Goal: Use online tool/utility: Utilize a website feature to perform a specific function

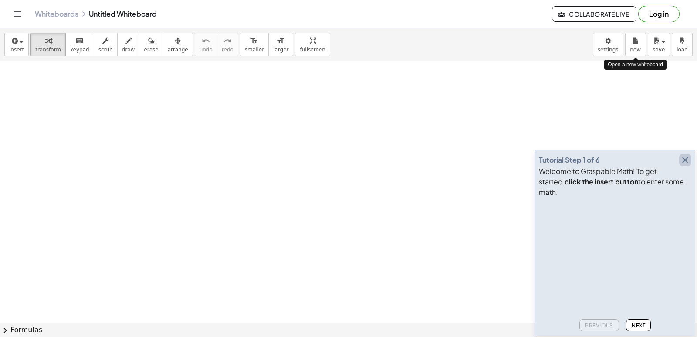
drag, startPoint x: 0, startPoint y: 0, endPoint x: 688, endPoint y: 170, distance: 708.5
click at [688, 165] on icon "button" at bounding box center [685, 160] width 10 height 10
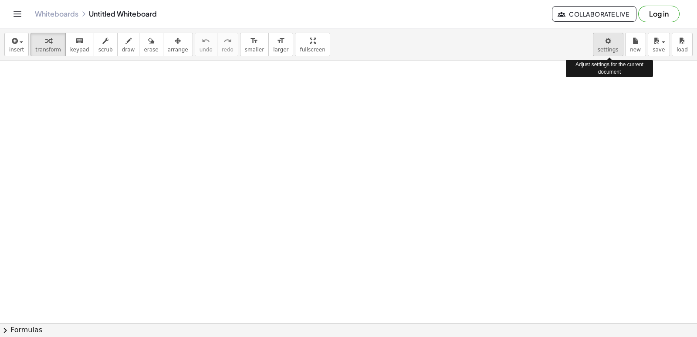
click at [608, 54] on body "Graspable Math Activities Get Started Activity Bank Assigned Work Classes White…" at bounding box center [348, 168] width 697 height 337
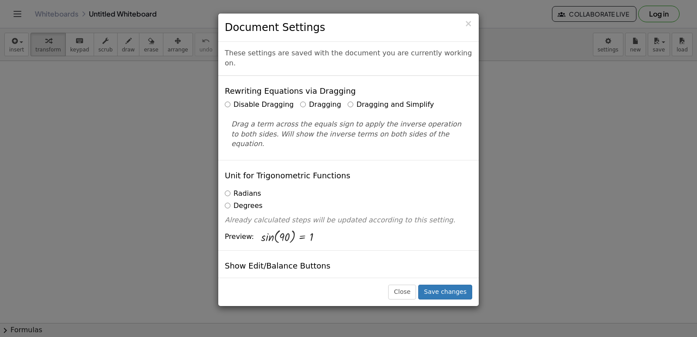
click at [348, 100] on label "Dragging and Simplify" at bounding box center [391, 105] width 86 height 10
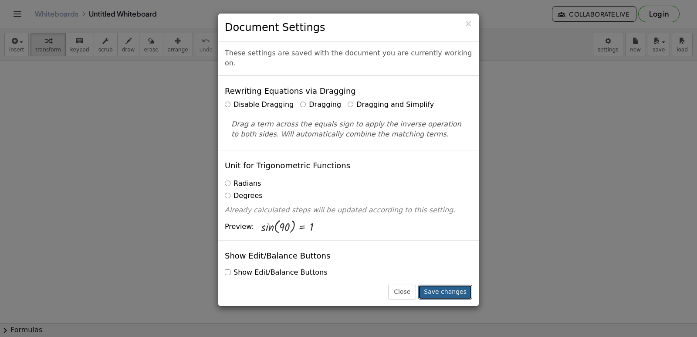
click at [459, 286] on button "Save changes" at bounding box center [445, 292] width 54 height 15
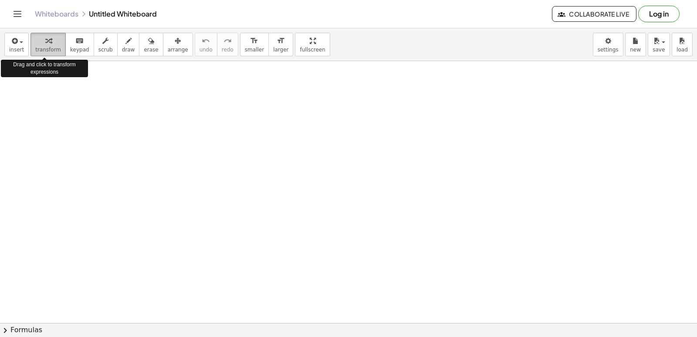
click at [44, 50] on span "transform" at bounding box center [48, 50] width 26 height 6
click at [42, 51] on span "transform" at bounding box center [48, 50] width 26 height 6
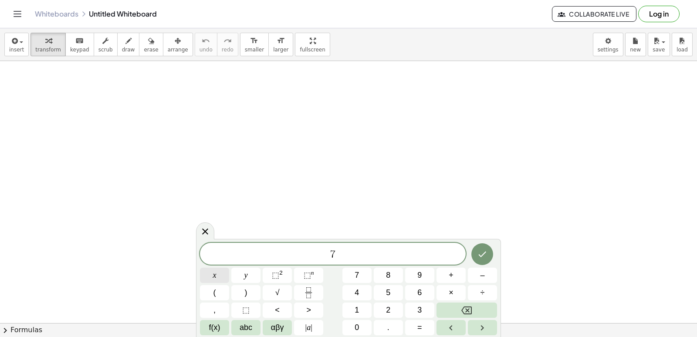
click at [224, 273] on button "x" at bounding box center [214, 275] width 29 height 15
click at [476, 277] on button "–" at bounding box center [482, 275] width 29 height 15
click at [430, 324] on button "=" at bounding box center [419, 327] width 29 height 15
click at [483, 255] on icon "Done" at bounding box center [482, 254] width 10 height 10
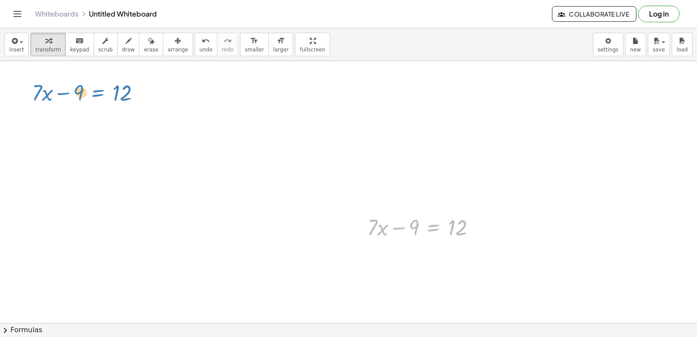
drag, startPoint x: 424, startPoint y: 220, endPoint x: 88, endPoint y: 86, distance: 362.2
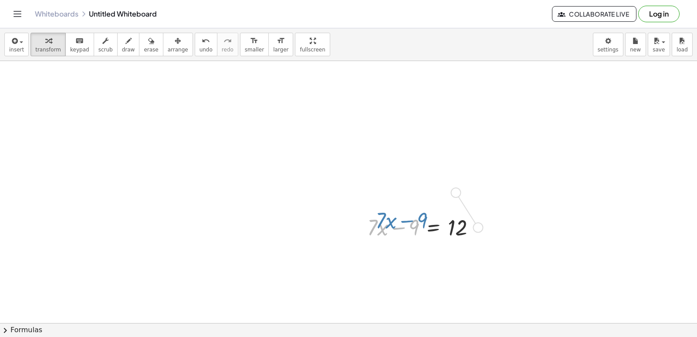
drag, startPoint x: 410, startPoint y: 227, endPoint x: 398, endPoint y: 222, distance: 12.7
click at [415, 222] on div at bounding box center [425, 227] width 124 height 30
drag, startPoint x: 449, startPoint y: 242, endPoint x: 444, endPoint y: 237, distance: 7.4
click at [435, 244] on div "+ · 7 · x − 9 = 12" at bounding box center [421, 227] width 135 height 34
drag, startPoint x: 458, startPoint y: 225, endPoint x: 463, endPoint y: 220, distance: 7.1
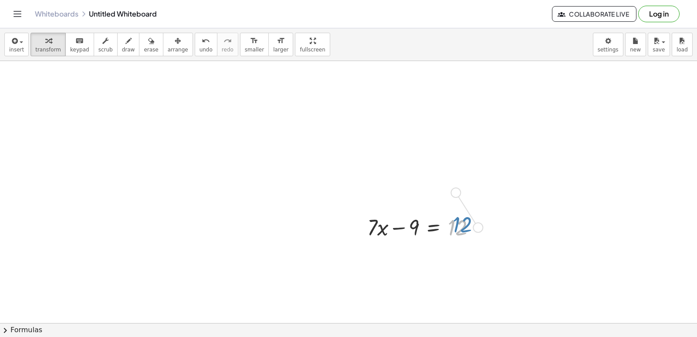
click at [463, 220] on div at bounding box center [425, 227] width 124 height 30
drag, startPoint x: 456, startPoint y: 194, endPoint x: 476, endPoint y: 225, distance: 37.0
drag, startPoint x: 476, startPoint y: 225, endPoint x: 487, endPoint y: 204, distance: 24.4
drag, startPoint x: 417, startPoint y: 221, endPoint x: 502, endPoint y: 223, distance: 85.0
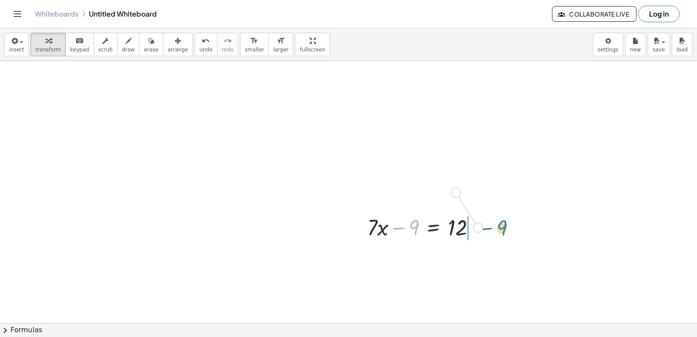
click at [482, 227] on div at bounding box center [478, 228] width 10 height 10
click at [474, 259] on div at bounding box center [440, 257] width 155 height 30
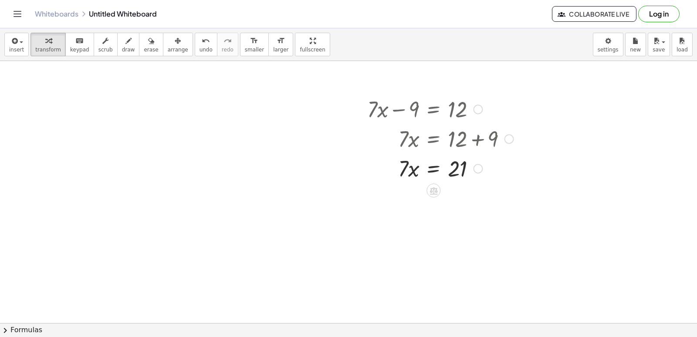
scroll to position [131, 0]
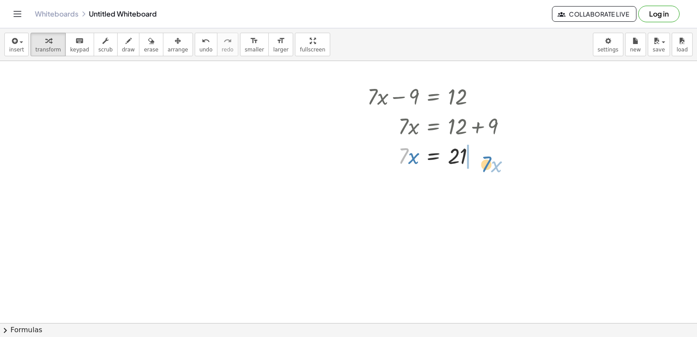
drag, startPoint x: 405, startPoint y: 148, endPoint x: 488, endPoint y: 156, distance: 83.2
click at [488, 156] on div at bounding box center [440, 155] width 155 height 30
drag, startPoint x: 484, startPoint y: 188, endPoint x: 427, endPoint y: 167, distance: 60.6
click at [434, 97] on div "+ · 7 · x − 9 = 12 · 7 · x = + 12 + 9 · 7 · x = 21 − · 7 · x · 7 · x = 21 0 + −" at bounding box center [434, 97] width 0 height 0
click at [200, 50] on span "undo" at bounding box center [206, 50] width 13 height 6
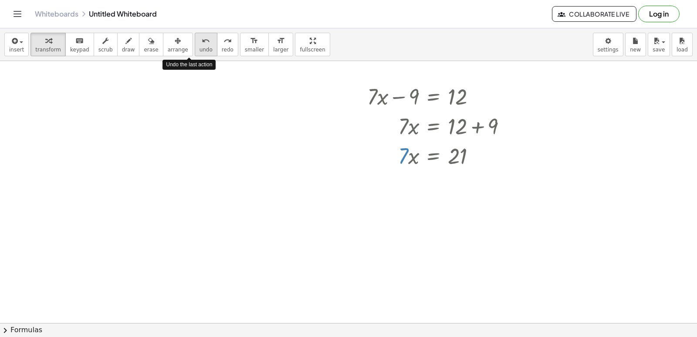
click at [200, 50] on span "undo" at bounding box center [206, 50] width 13 height 6
drag, startPoint x: 401, startPoint y: 162, endPoint x: 449, endPoint y: 180, distance: 51.5
click at [454, 195] on div at bounding box center [440, 192] width 155 height 44
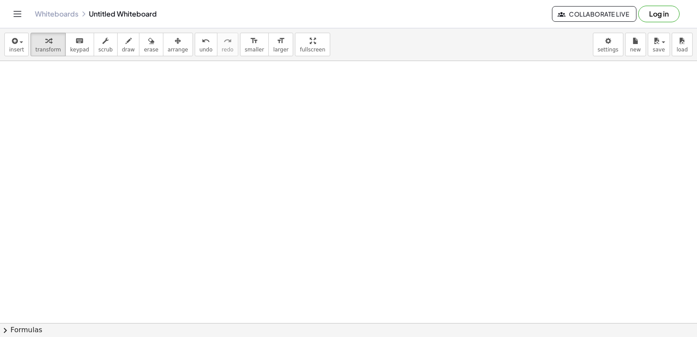
scroll to position [2794, 0]
drag, startPoint x: 95, startPoint y: 106, endPoint x: 96, endPoint y: 112, distance: 6.8
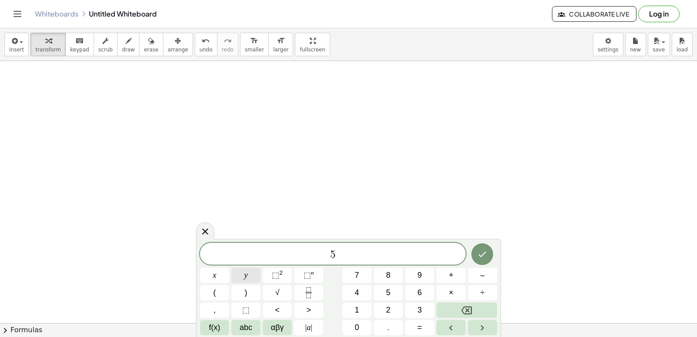
click at [242, 276] on button "y" at bounding box center [245, 275] width 29 height 15
click at [412, 330] on button "=" at bounding box center [419, 327] width 29 height 15
click at [475, 279] on button "–" at bounding box center [482, 275] width 29 height 15
click at [483, 249] on icon "Done" at bounding box center [482, 254] width 10 height 10
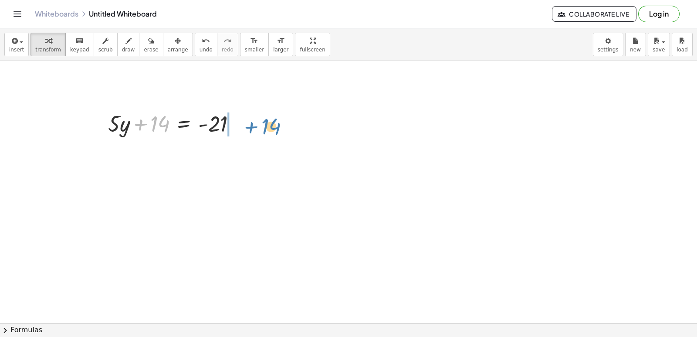
drag, startPoint x: 141, startPoint y: 127, endPoint x: 248, endPoint y: 128, distance: 107.2
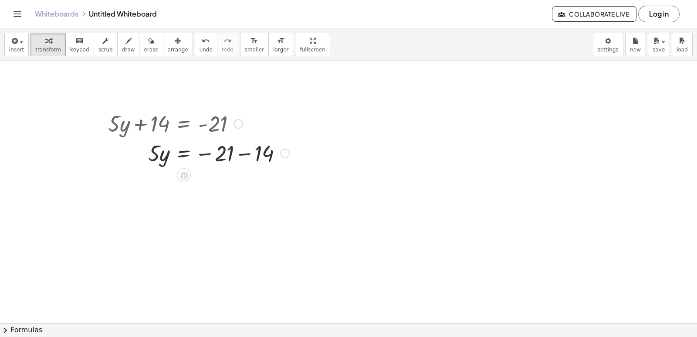
click at [246, 152] on div at bounding box center [199, 153] width 190 height 30
drag, startPoint x: 153, startPoint y: 183, endPoint x: 216, endPoint y: 201, distance: 64.8
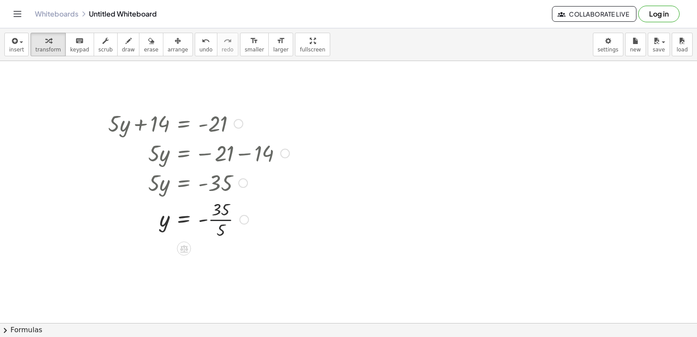
click at [221, 219] on div at bounding box center [199, 219] width 190 height 44
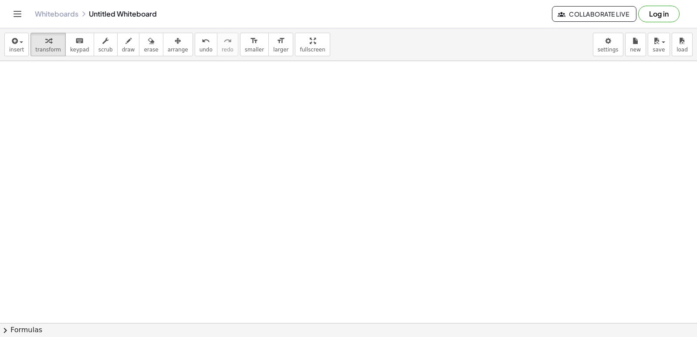
scroll to position [3056, 0]
drag, startPoint x: 218, startPoint y: 157, endPoint x: 187, endPoint y: 210, distance: 60.8
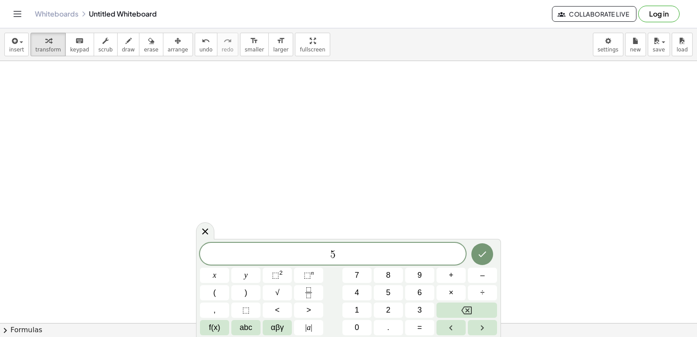
drag, startPoint x: 215, startPoint y: 279, endPoint x: 368, endPoint y: 306, distance: 154.8
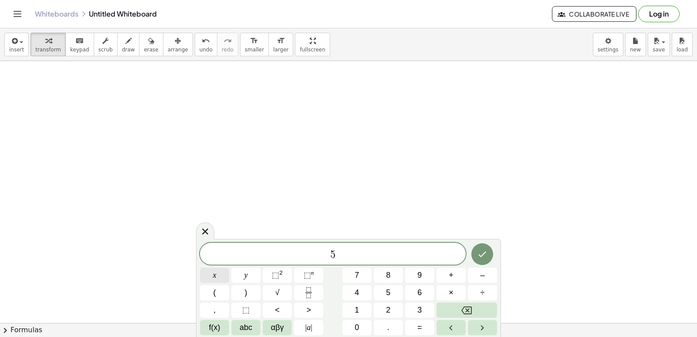
click at [224, 272] on button "x" at bounding box center [214, 275] width 29 height 15
click at [408, 325] on button "=" at bounding box center [419, 327] width 29 height 15
drag, startPoint x: 408, startPoint y: 325, endPoint x: 279, endPoint y: 231, distance: 159.2
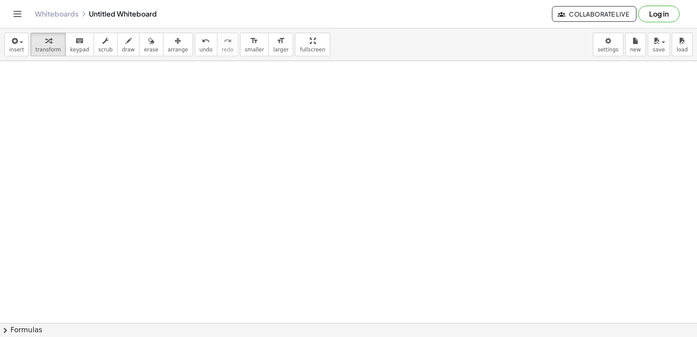
drag, startPoint x: 406, startPoint y: 109, endPoint x: 509, endPoint y: 106, distance: 103.3
drag, startPoint x: 409, startPoint y: 115, endPoint x: 482, endPoint y: 116, distance: 72.8
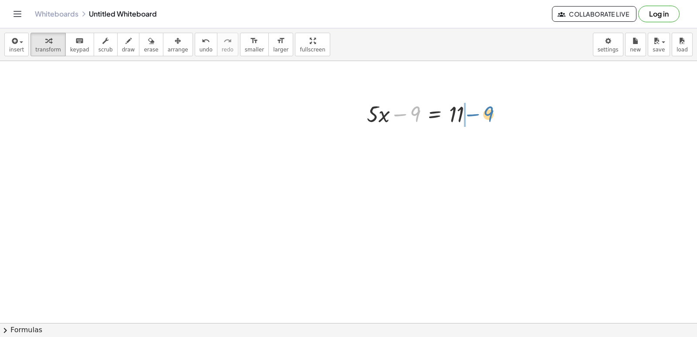
click at [482, 116] on div at bounding box center [423, 114] width 121 height 30
click at [474, 115] on div at bounding box center [475, 114] width 10 height 10
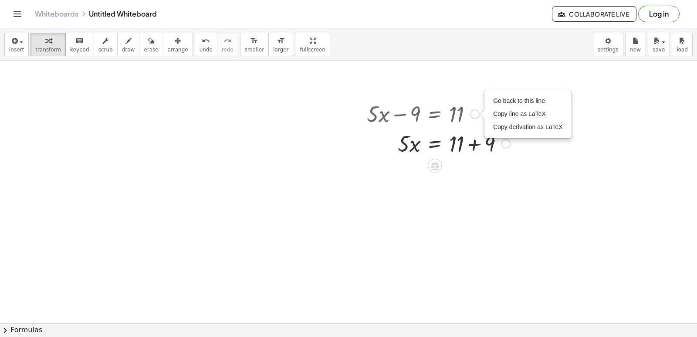
click at [474, 142] on div at bounding box center [439, 143] width 152 height 30
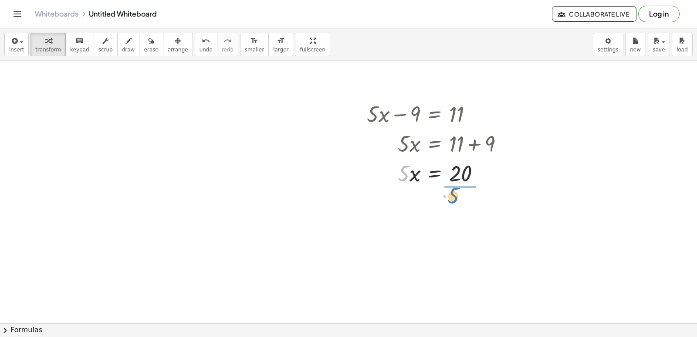
drag, startPoint x: 403, startPoint y: 173, endPoint x: 479, endPoint y: 179, distance: 76.1
click at [469, 207] on div at bounding box center [439, 209] width 152 height 44
drag, startPoint x: 475, startPoint y: 247, endPoint x: 519, endPoint y: 255, distance: 44.4
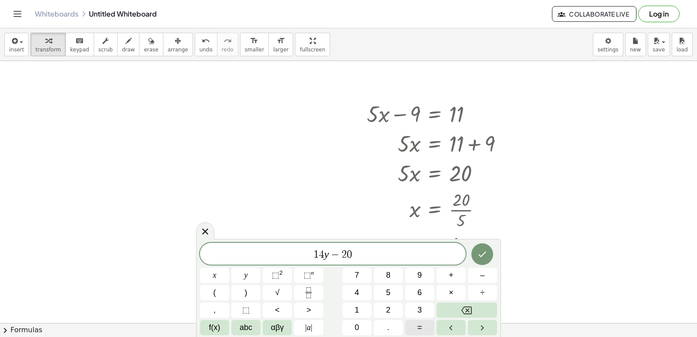
click at [408, 324] on button "=" at bounding box center [419, 327] width 29 height 15
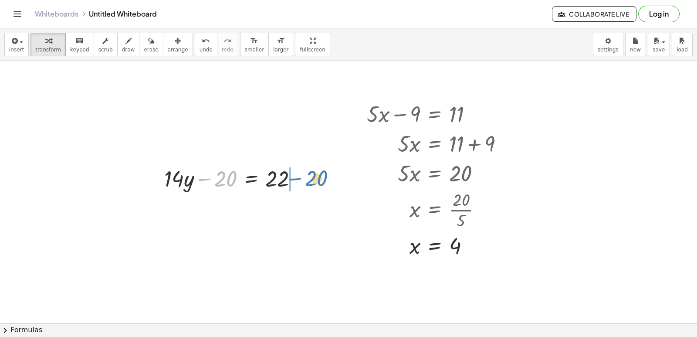
drag, startPoint x: 201, startPoint y: 180, endPoint x: 294, endPoint y: 177, distance: 93.7
drag, startPoint x: 273, startPoint y: 164, endPoint x: 302, endPoint y: 185, distance: 35.9
click at [302, 185] on div at bounding box center [277, 178] width 149 height 30
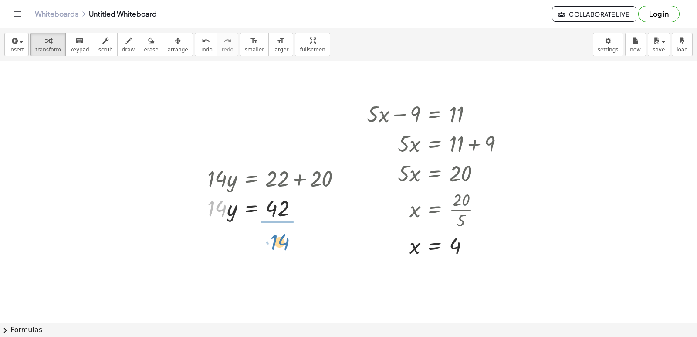
drag, startPoint x: 221, startPoint y: 209, endPoint x: 284, endPoint y: 242, distance: 71.2
click at [276, 210] on div at bounding box center [277, 208] width 149 height 44
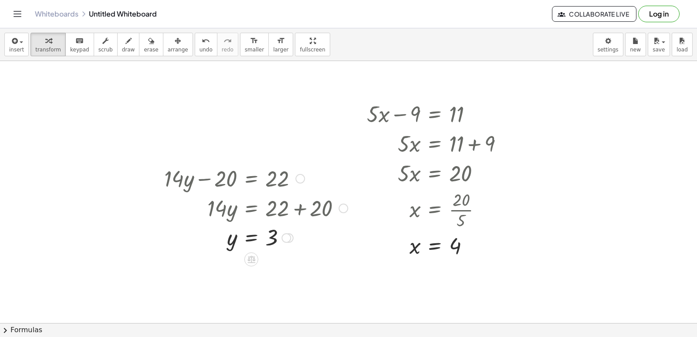
drag, startPoint x: 344, startPoint y: 181, endPoint x: 329, endPoint y: 218, distance: 39.3
click at [252, 208] on div "· 14 · y = + 22 + 20" at bounding box center [252, 208] width 0 height 0
drag, startPoint x: 281, startPoint y: 238, endPoint x: 284, endPoint y: 255, distance: 16.3
drag, startPoint x: 265, startPoint y: 235, endPoint x: 265, endPoint y: 262, distance: 27.5
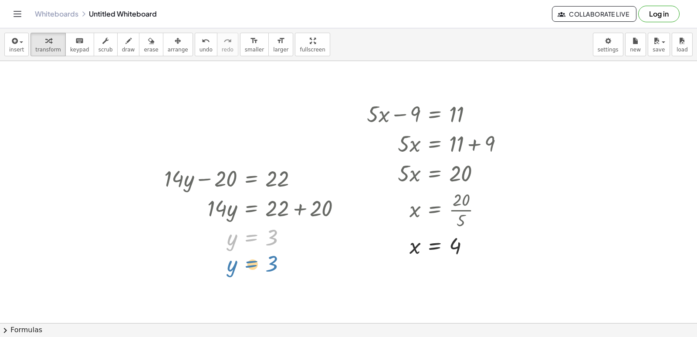
drag, startPoint x: 290, startPoint y: 238, endPoint x: 283, endPoint y: 278, distance: 40.3
click at [252, 275] on div "y = 3" at bounding box center [252, 275] width 0 height 0
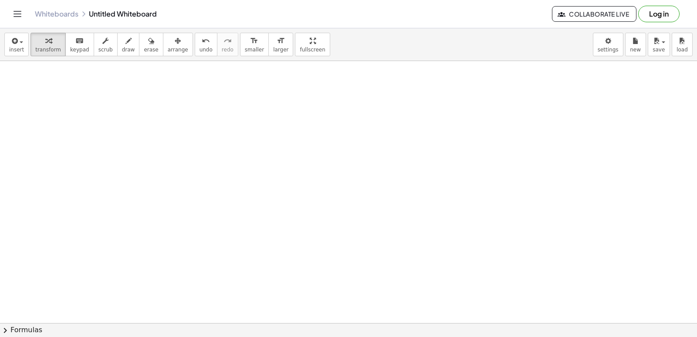
scroll to position [3930, 0]
drag, startPoint x: 341, startPoint y: 160, endPoint x: 314, endPoint y: 163, distance: 26.8
drag, startPoint x: 299, startPoint y: 149, endPoint x: 276, endPoint y: 139, distance: 24.0
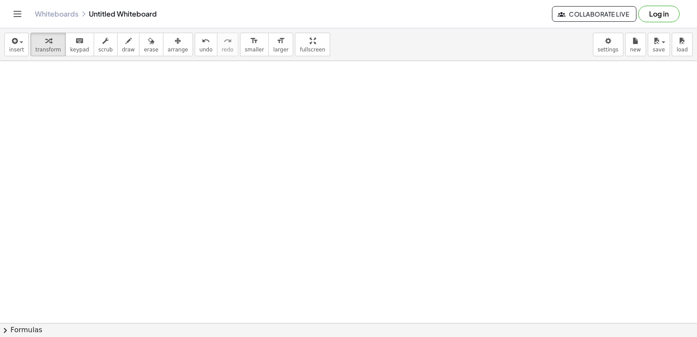
drag, startPoint x: 287, startPoint y: 183, endPoint x: 314, endPoint y: 206, distance: 34.9
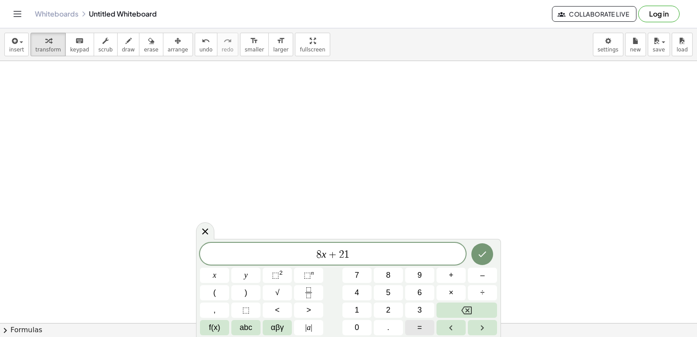
click at [410, 325] on button "=" at bounding box center [419, 327] width 29 height 15
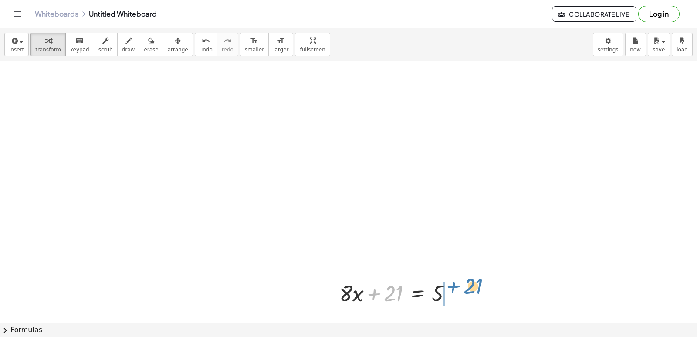
drag, startPoint x: 373, startPoint y: 291, endPoint x: 466, endPoint y: 282, distance: 93.7
click at [454, 282] on div at bounding box center [399, 293] width 128 height 30
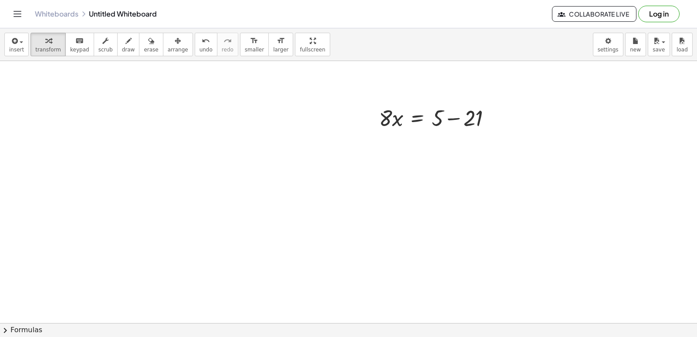
scroll to position [4105, 0]
click at [456, 121] on div at bounding box center [439, 118] width 128 height 30
drag, startPoint x: 397, startPoint y: 131, endPoint x: 392, endPoint y: 139, distance: 9.8
click at [418, 119] on div "+ · 8 · x + 21 = 5 · 8 · x = + 5 − 21 · 8 · x = - 16" at bounding box center [418, 119] width 0 height 0
drag, startPoint x: 389, startPoint y: 143, endPoint x: 456, endPoint y: 160, distance: 68.8
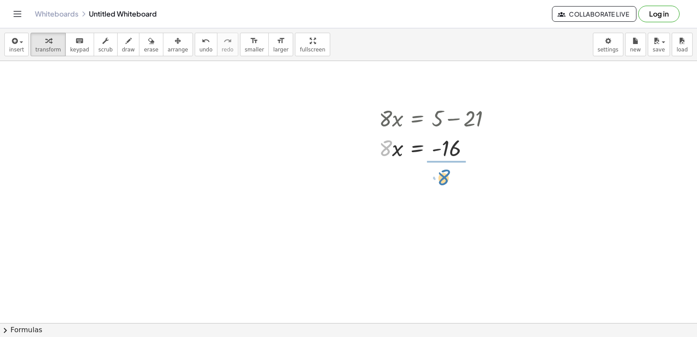
click at [457, 184] on div at bounding box center [439, 184] width 128 height 44
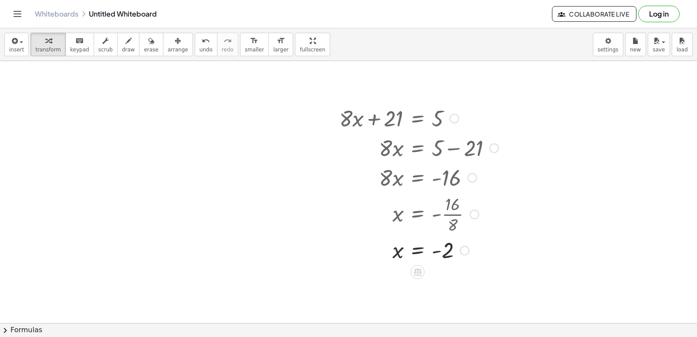
drag, startPoint x: 496, startPoint y: 120, endPoint x: 483, endPoint y: 157, distance: 39.3
click at [418, 148] on div "· 8 · x = + 5 − 21" at bounding box center [418, 148] width 0 height 0
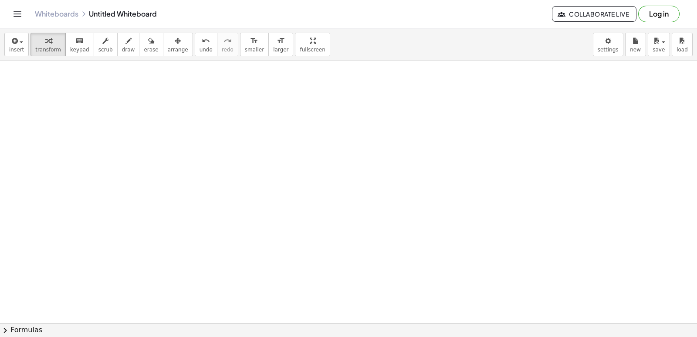
scroll to position [4410, 0]
drag, startPoint x: 269, startPoint y: 209, endPoint x: 264, endPoint y: 213, distance: 6.5
drag, startPoint x: 264, startPoint y: 213, endPoint x: 208, endPoint y: 231, distance: 58.7
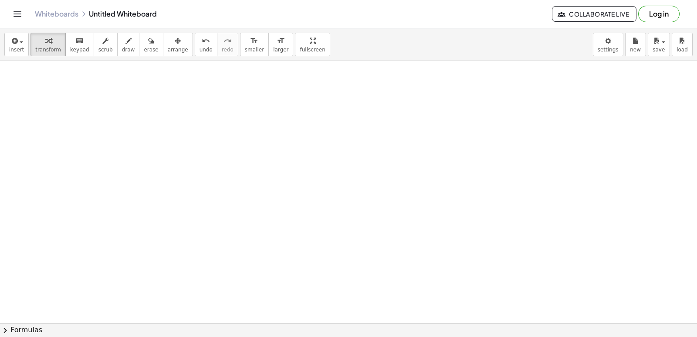
drag, startPoint x: 216, startPoint y: 233, endPoint x: 262, endPoint y: 255, distance: 50.7
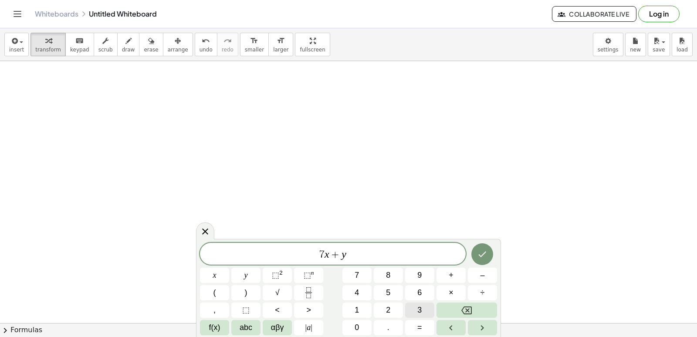
click at [420, 304] on button "3" at bounding box center [419, 310] width 29 height 15
click at [462, 304] on button "Backspace" at bounding box center [467, 310] width 61 height 15
click at [412, 334] on button "=" at bounding box center [419, 327] width 29 height 15
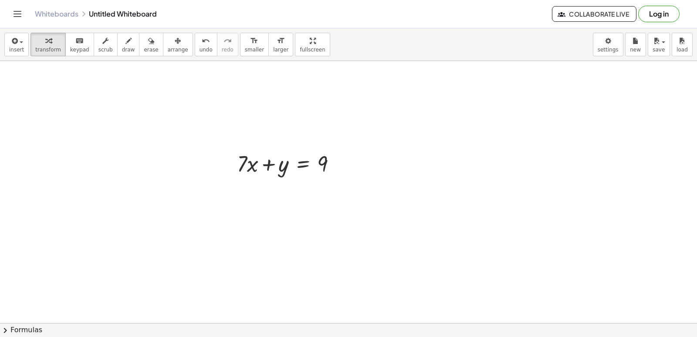
scroll to position [4497, 0]
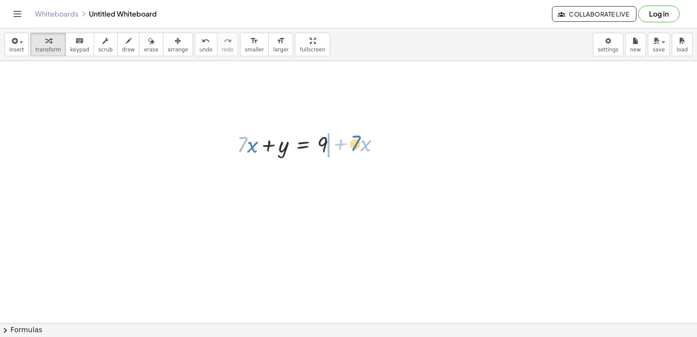
drag, startPoint x: 242, startPoint y: 150, endPoint x: 356, endPoint y: 149, distance: 113.8
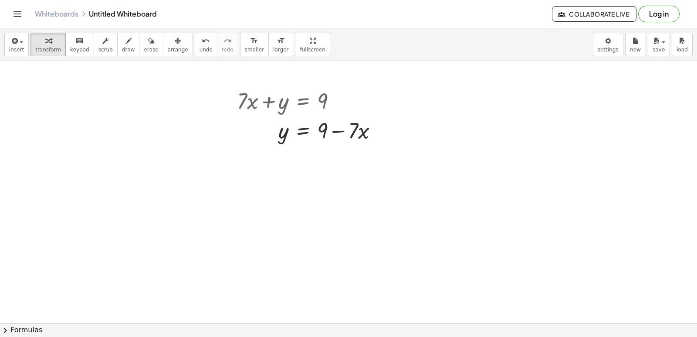
scroll to position [4585, 0]
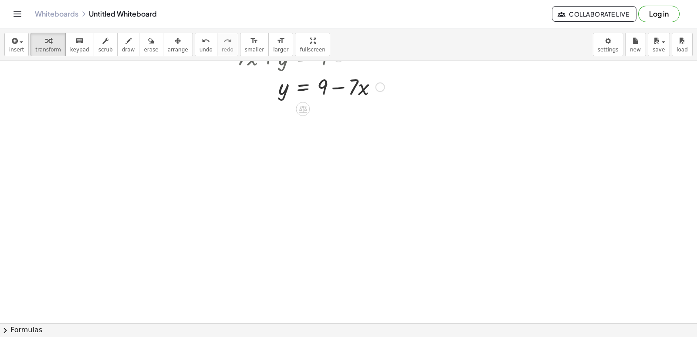
click at [338, 87] on div at bounding box center [311, 86] width 156 height 30
click at [341, 89] on div at bounding box center [311, 86] width 156 height 30
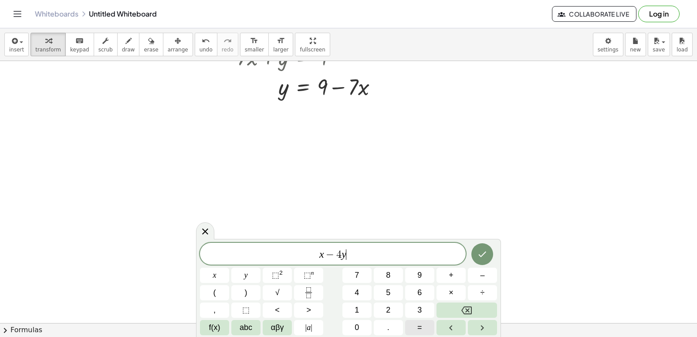
click at [421, 325] on span "=" at bounding box center [420, 328] width 5 height 12
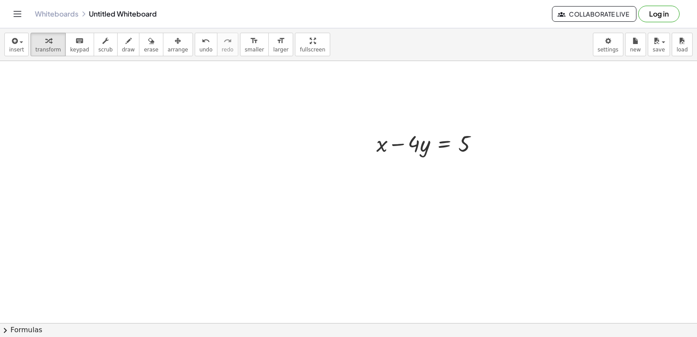
scroll to position [4715, 0]
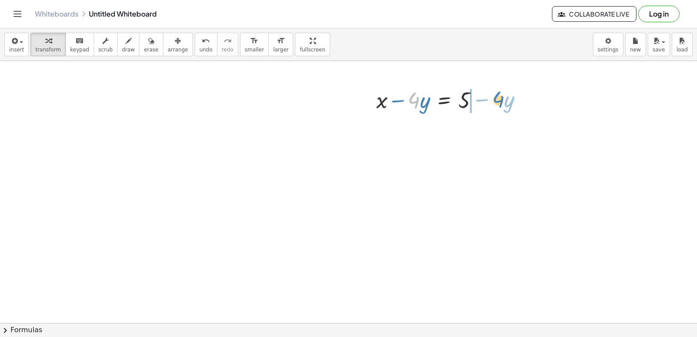
drag, startPoint x: 413, startPoint y: 100, endPoint x: 495, endPoint y: 109, distance: 82.9
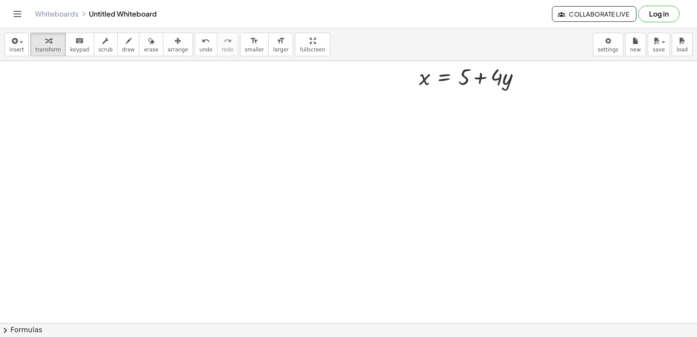
scroll to position [4759, 0]
drag, startPoint x: 273, startPoint y: 146, endPoint x: 248, endPoint y: 158, distance: 27.7
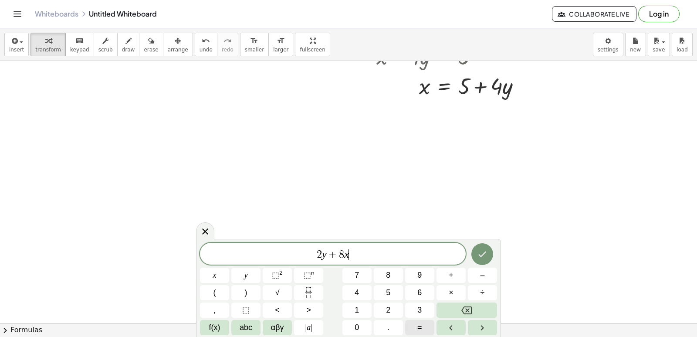
click at [409, 323] on button "=" at bounding box center [419, 327] width 29 height 15
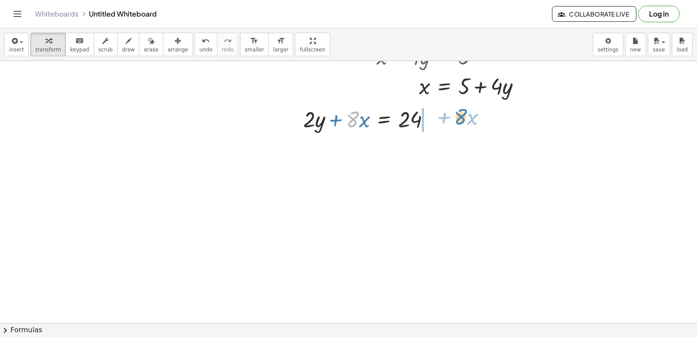
drag, startPoint x: 349, startPoint y: 123, endPoint x: 457, endPoint y: 121, distance: 108.1
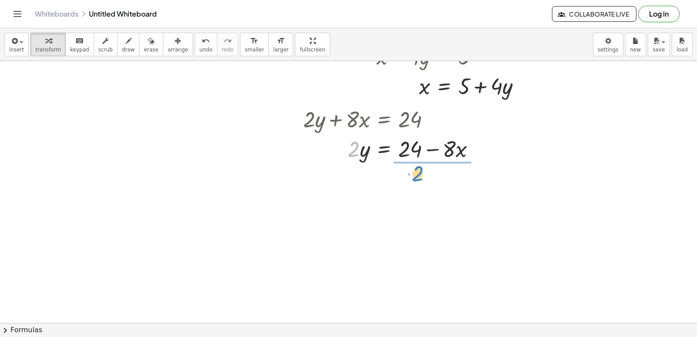
drag, startPoint x: 348, startPoint y: 151, endPoint x: 415, endPoint y: 176, distance: 71.6
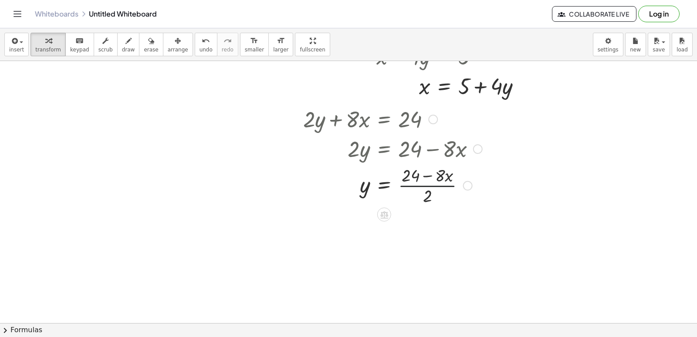
click at [424, 188] on div at bounding box center [393, 185] width 188 height 44
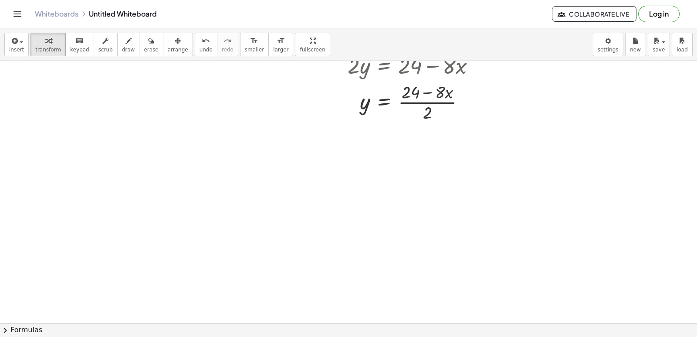
scroll to position [4846, 0]
drag, startPoint x: 431, startPoint y: 111, endPoint x: 434, endPoint y: 100, distance: 11.2
click at [434, 100] on div at bounding box center [393, 98] width 188 height 44
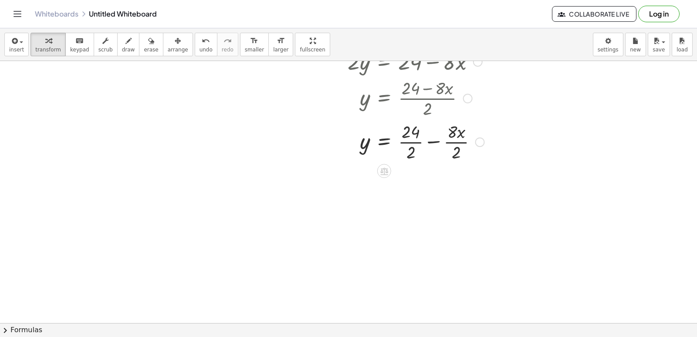
click at [406, 142] on div at bounding box center [394, 141] width 190 height 44
click at [454, 186] on div at bounding box center [394, 185] width 190 height 44
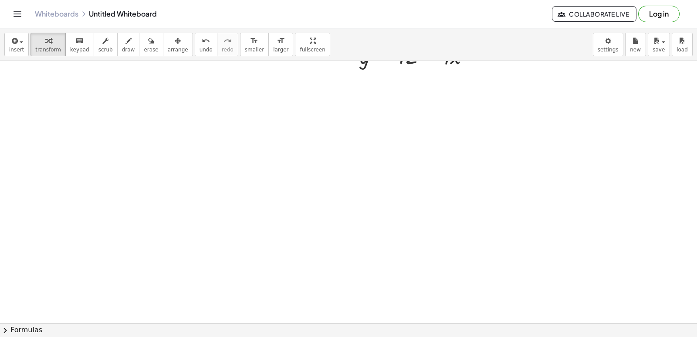
scroll to position [4978, 0]
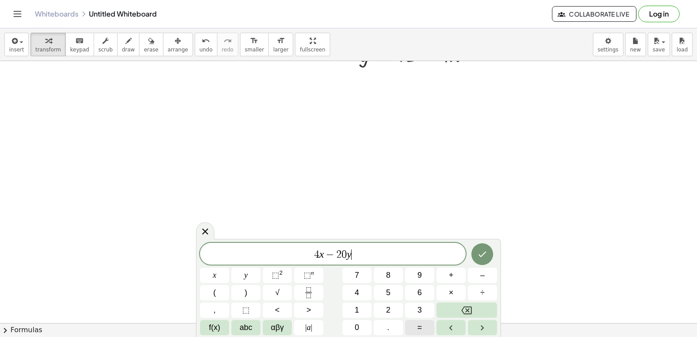
click at [417, 328] on button "=" at bounding box center [419, 327] width 29 height 15
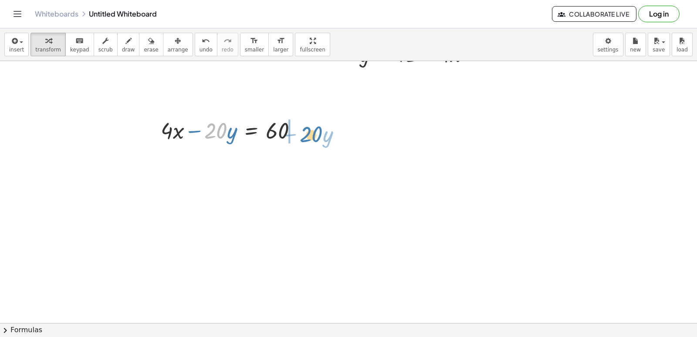
drag, startPoint x: 223, startPoint y: 133, endPoint x: 331, endPoint y: 143, distance: 108.6
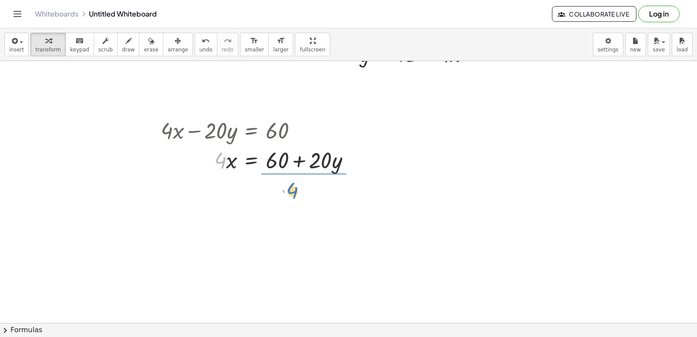
drag, startPoint x: 212, startPoint y: 155, endPoint x: 284, endPoint y: 185, distance: 78.4
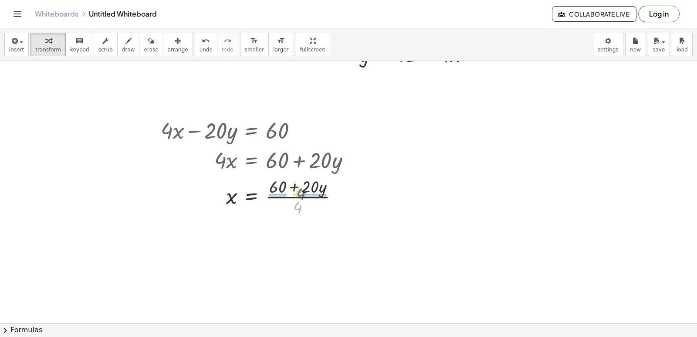
drag, startPoint x: 299, startPoint y: 210, endPoint x: 303, endPoint y: 196, distance: 13.9
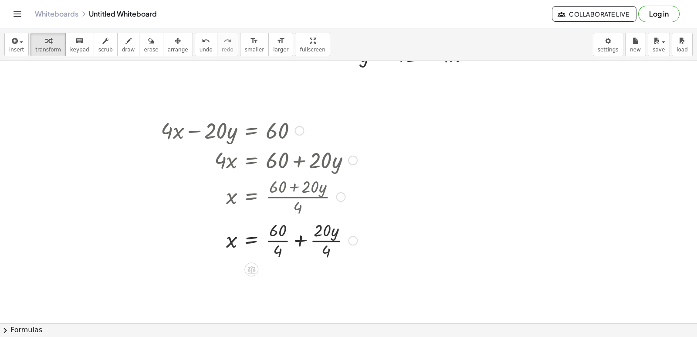
click at [282, 241] on div at bounding box center [258, 240] width 205 height 44
click at [327, 280] on div at bounding box center [258, 284] width 205 height 44
click at [326, 282] on div at bounding box center [258, 284] width 205 height 44
click at [294, 282] on div at bounding box center [258, 284] width 205 height 30
click at [295, 284] on div at bounding box center [258, 284] width 205 height 30
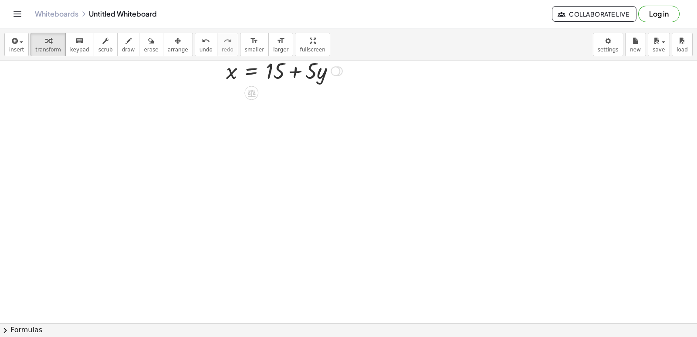
scroll to position [5240, 0]
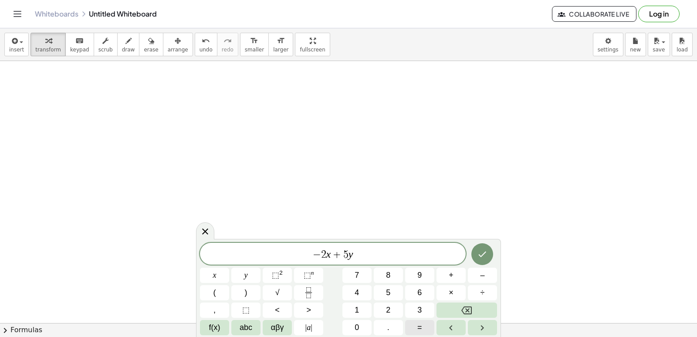
click at [410, 329] on button "=" at bounding box center [419, 327] width 29 height 15
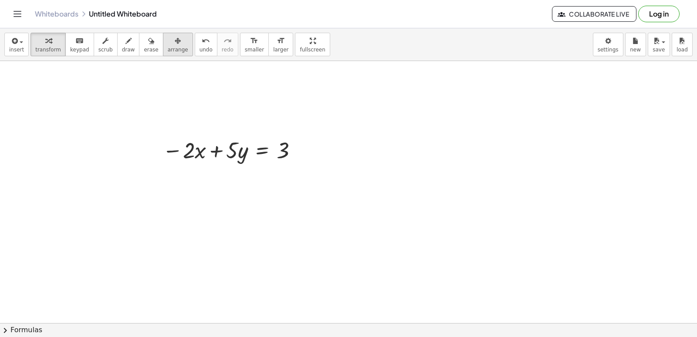
click at [168, 50] on span "arrange" at bounding box center [178, 50] width 20 height 6
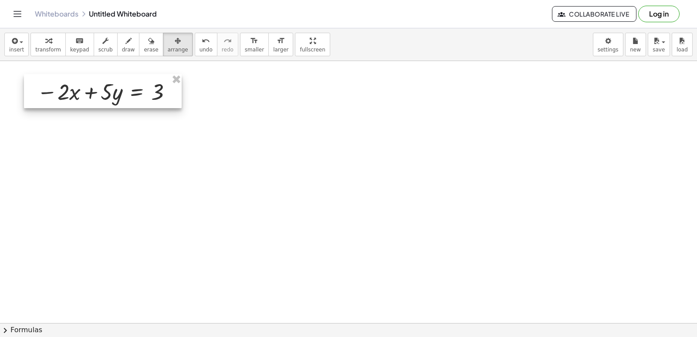
drag, startPoint x: 288, startPoint y: 156, endPoint x: 163, endPoint y: 97, distance: 138.7
click at [163, 97] on div at bounding box center [103, 91] width 158 height 34
click at [53, 48] on span "transform" at bounding box center [48, 50] width 26 height 6
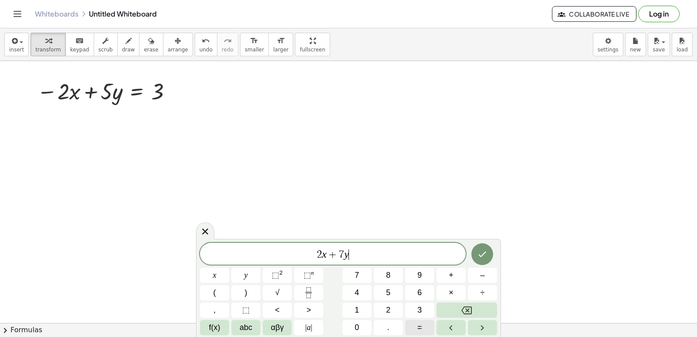
click at [427, 333] on button "=" at bounding box center [419, 327] width 29 height 15
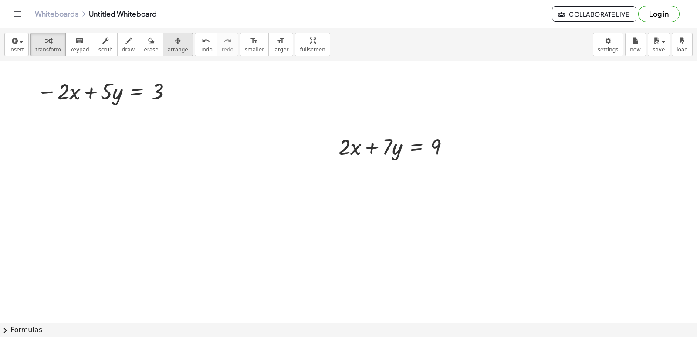
click at [175, 44] on icon "button" at bounding box center [178, 41] width 6 height 10
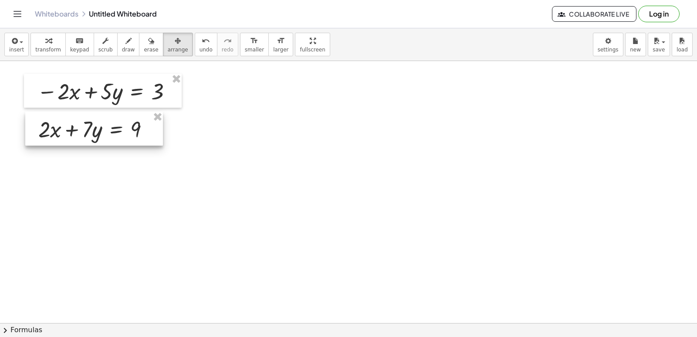
drag, startPoint x: 371, startPoint y: 169, endPoint x: 77, endPoint y: 133, distance: 296.5
click at [77, 133] on div at bounding box center [94, 129] width 138 height 34
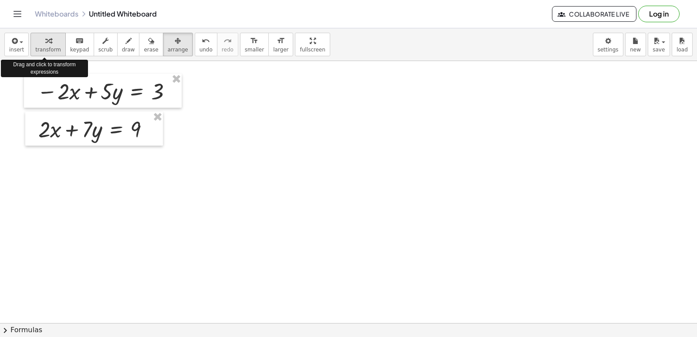
click at [55, 54] on button "transform" at bounding box center [48, 45] width 35 height 24
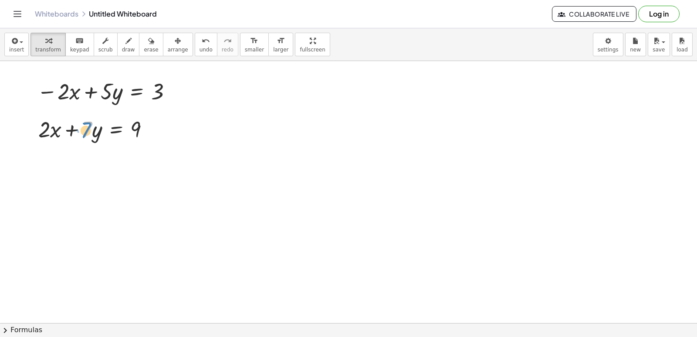
click at [81, 130] on div at bounding box center [97, 129] width 127 height 30
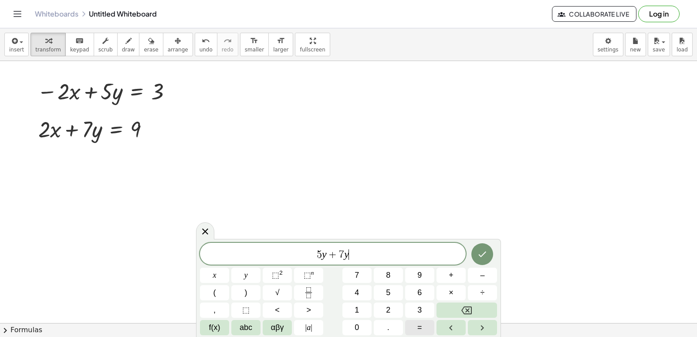
click at [426, 327] on button "=" at bounding box center [419, 327] width 29 height 15
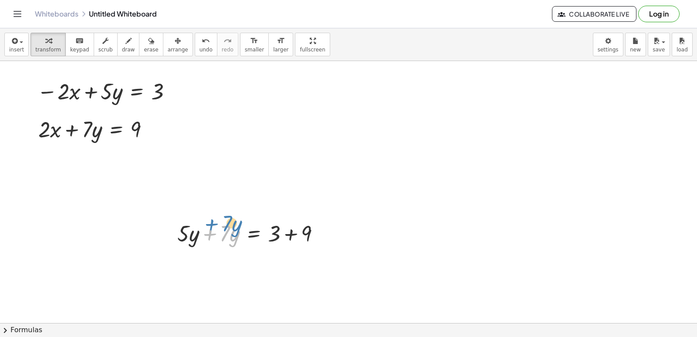
drag, startPoint x: 202, startPoint y: 234, endPoint x: 204, endPoint y: 221, distance: 12.3
click at [204, 221] on div at bounding box center [252, 233] width 158 height 30
click at [175, 44] on icon "button" at bounding box center [178, 41] width 6 height 10
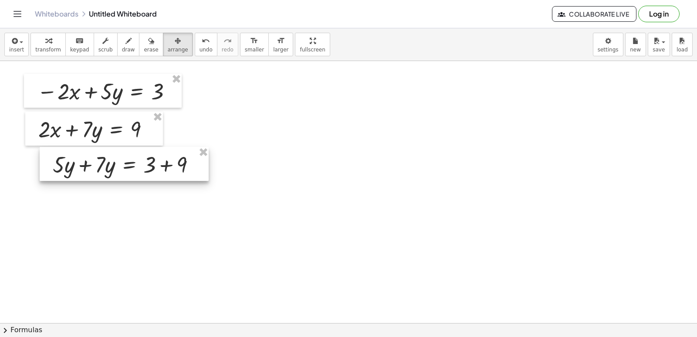
drag, startPoint x: 161, startPoint y: 44, endPoint x: 105, endPoint y: 165, distance: 133.4
click at [105, 165] on div at bounding box center [124, 164] width 169 height 34
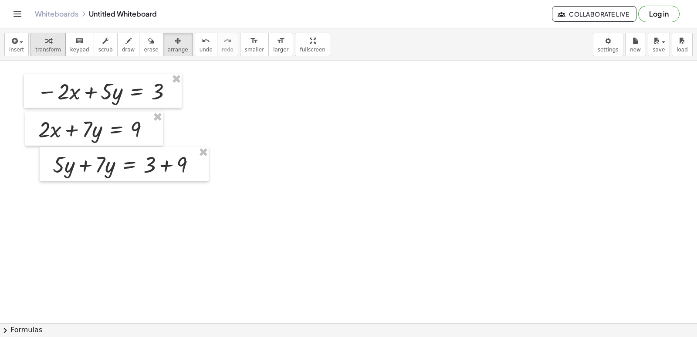
click at [48, 40] on div "button" at bounding box center [48, 40] width 26 height 10
drag, startPoint x: 61, startPoint y: 172, endPoint x: 28, endPoint y: 191, distance: 37.7
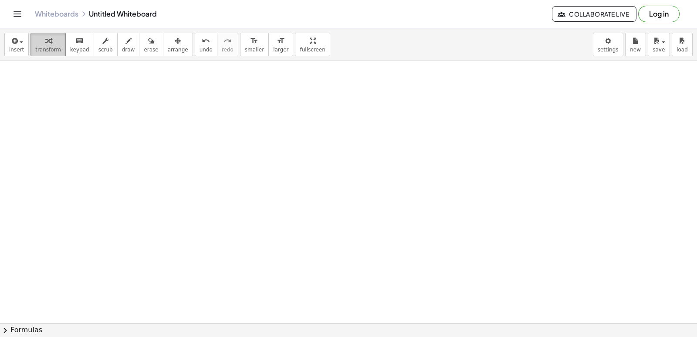
scroll to position [5502, 0]
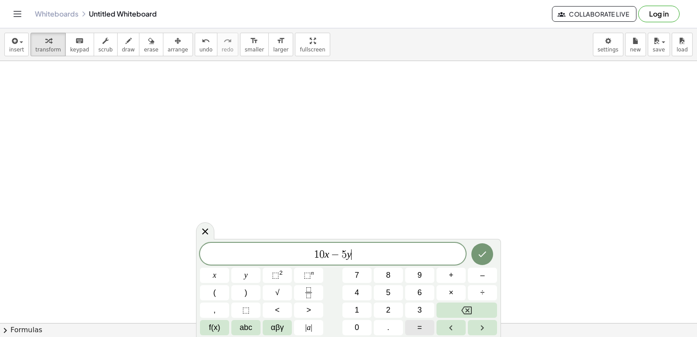
click at [431, 326] on button "=" at bounding box center [419, 327] width 29 height 15
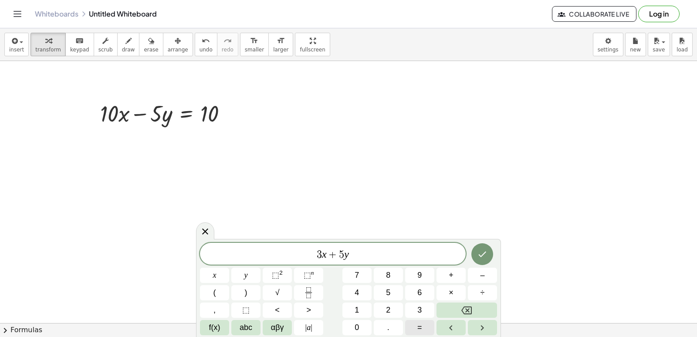
click at [413, 333] on button "=" at bounding box center [419, 327] width 29 height 15
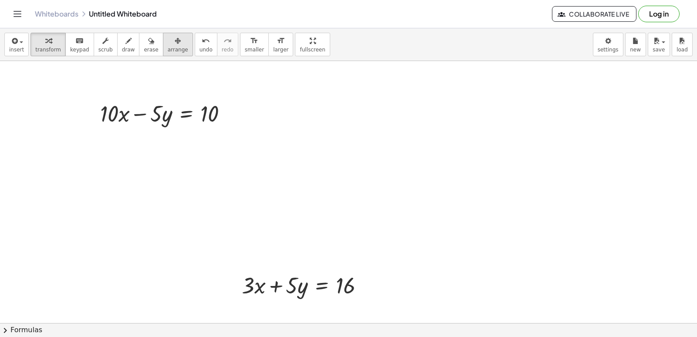
click at [173, 48] on button "arrange" at bounding box center [178, 45] width 30 height 24
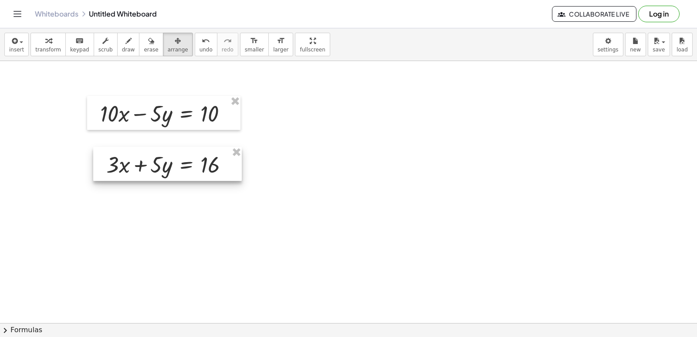
drag, startPoint x: 311, startPoint y: 291, endPoint x: 180, endPoint y: 164, distance: 182.2
click at [180, 164] on div at bounding box center [167, 164] width 149 height 34
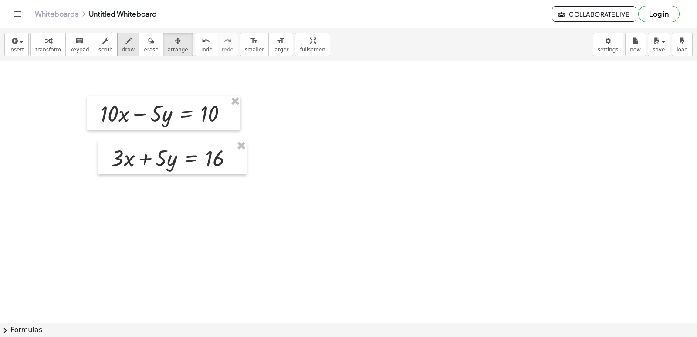
drag, startPoint x: 44, startPoint y: 46, endPoint x: 112, endPoint y: 54, distance: 68.9
click at [51, 48] on button "transform" at bounding box center [48, 45] width 35 height 24
click at [122, 50] on span "draw" at bounding box center [128, 50] width 13 height 6
drag, startPoint x: 108, startPoint y: 94, endPoint x: 92, endPoint y: 169, distance: 76.8
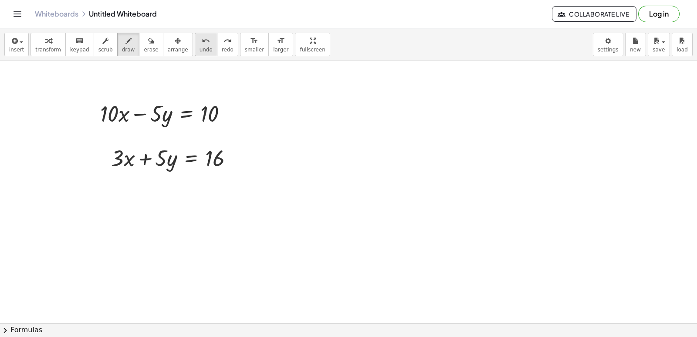
click at [200, 47] on span "undo" at bounding box center [206, 50] width 13 height 6
drag, startPoint x: 95, startPoint y: 97, endPoint x: 133, endPoint y: 166, distance: 79.0
click at [202, 43] on icon "undo" at bounding box center [206, 41] width 8 height 10
drag, startPoint x: 93, startPoint y: 100, endPoint x: 101, endPoint y: 164, distance: 64.1
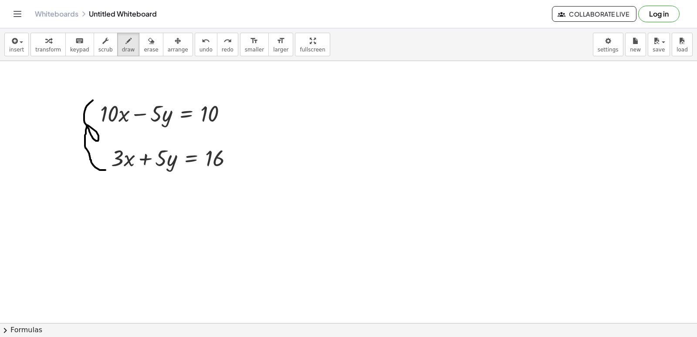
click at [118, 54] on button "draw" at bounding box center [128, 45] width 23 height 24
click at [47, 35] on div "button" at bounding box center [48, 40] width 26 height 10
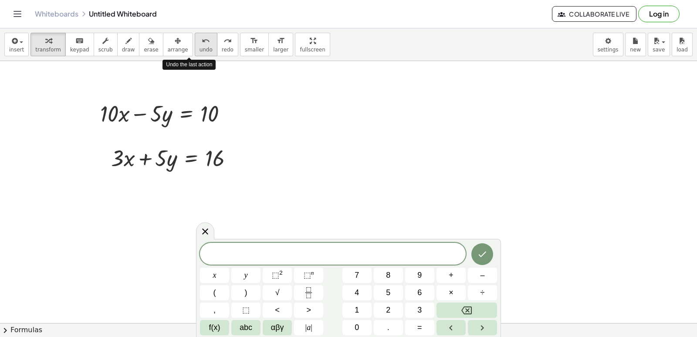
click at [200, 47] on span "undo" at bounding box center [206, 50] width 13 height 6
click at [122, 48] on span "draw" at bounding box center [128, 50] width 13 height 6
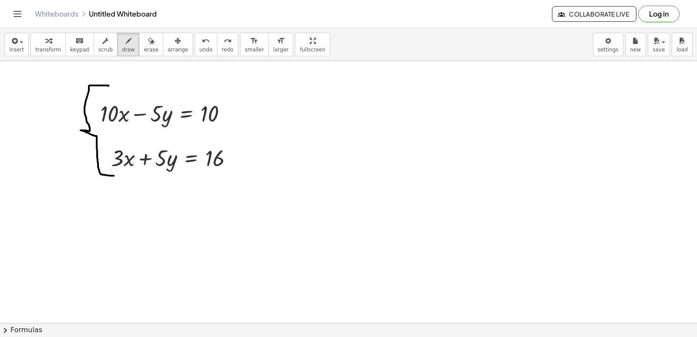
drag, startPoint x: 108, startPoint y: 86, endPoint x: 135, endPoint y: 169, distance: 87.4
drag, startPoint x: 171, startPoint y: 80, endPoint x: 151, endPoint y: 136, distance: 59.1
drag, startPoint x: 163, startPoint y: 145, endPoint x: 157, endPoint y: 173, distance: 29.0
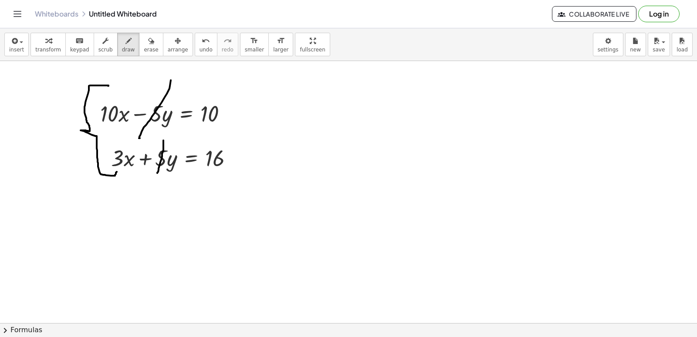
click at [53, 44] on div "button" at bounding box center [48, 40] width 26 height 10
drag, startPoint x: 255, startPoint y: 192, endPoint x: 267, endPoint y: 193, distance: 12.3
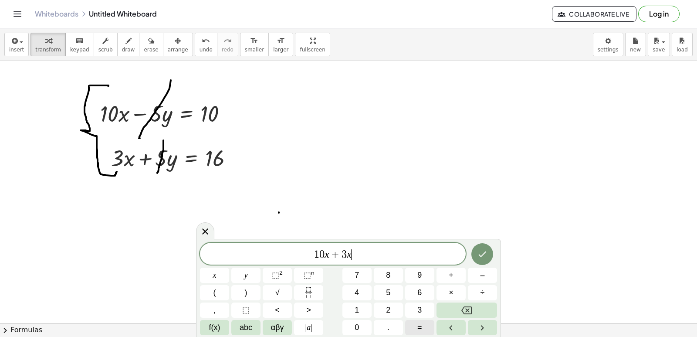
click at [412, 321] on button "=" at bounding box center [419, 327] width 29 height 15
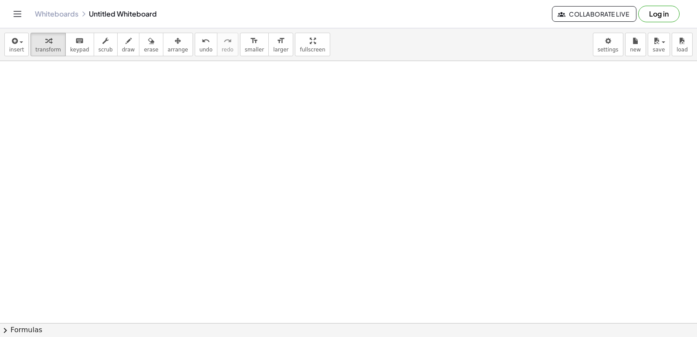
scroll to position [5764, 0]
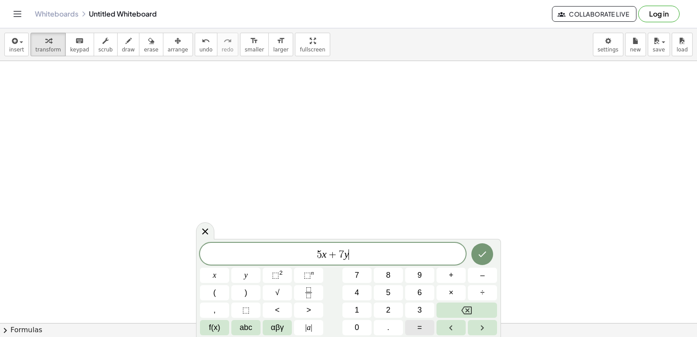
click at [422, 332] on button "=" at bounding box center [419, 327] width 29 height 15
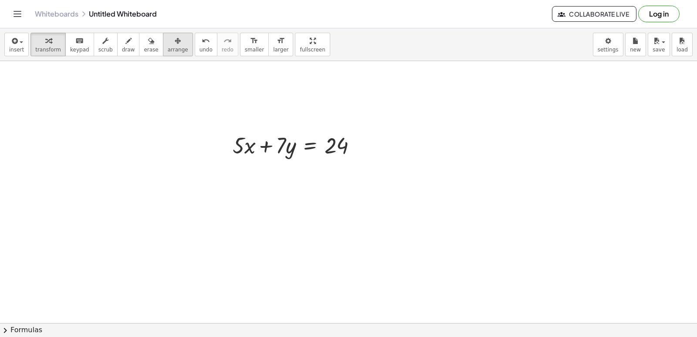
click at [165, 35] on button "arrange" at bounding box center [178, 45] width 30 height 24
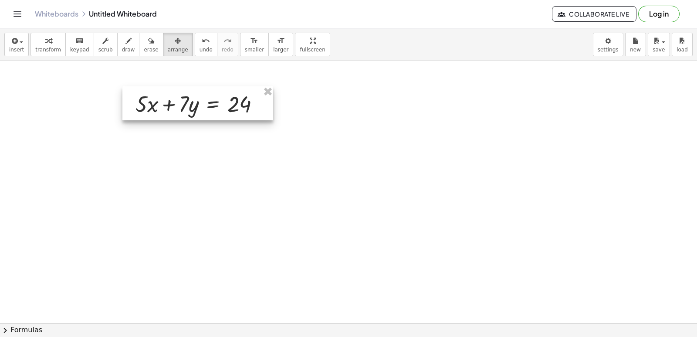
drag, startPoint x: 285, startPoint y: 153, endPoint x: 181, endPoint y: 107, distance: 113.8
click at [181, 107] on div at bounding box center [197, 103] width 151 height 34
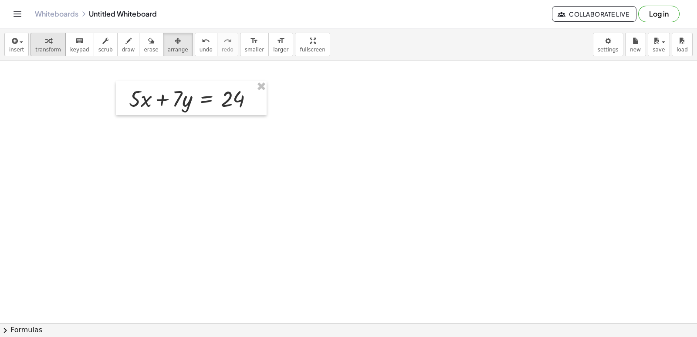
click at [48, 49] on span "transform" at bounding box center [48, 50] width 26 height 6
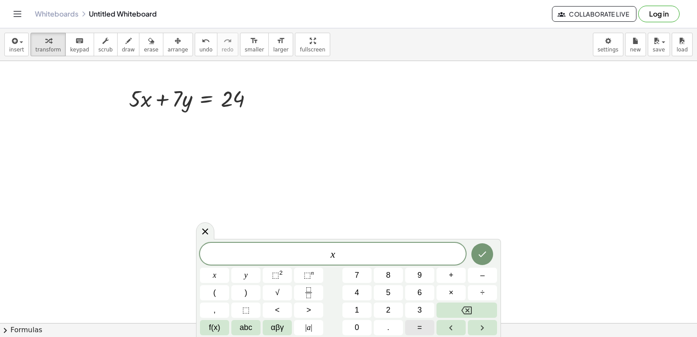
click at [426, 327] on button "=" at bounding box center [419, 327] width 29 height 15
click at [391, 304] on button "2" at bounding box center [388, 310] width 29 height 15
click at [483, 251] on icon "Done" at bounding box center [482, 254] width 10 height 10
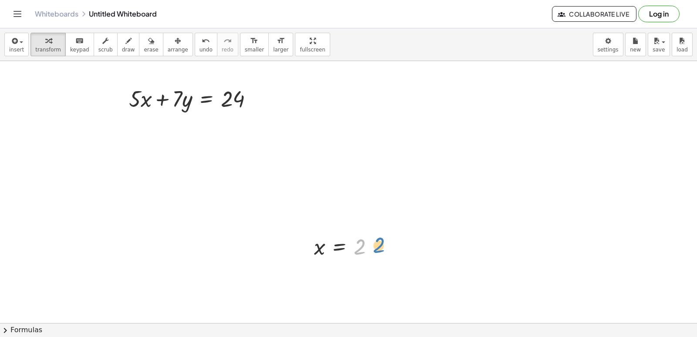
drag, startPoint x: 361, startPoint y: 245, endPoint x: 369, endPoint y: 233, distance: 14.3
click at [377, 234] on div at bounding box center [347, 246] width 75 height 29
click at [199, 93] on div "insert select one: Math Expression Function Text Youtube Video Graphing Geometr…" at bounding box center [348, 182] width 697 height 309
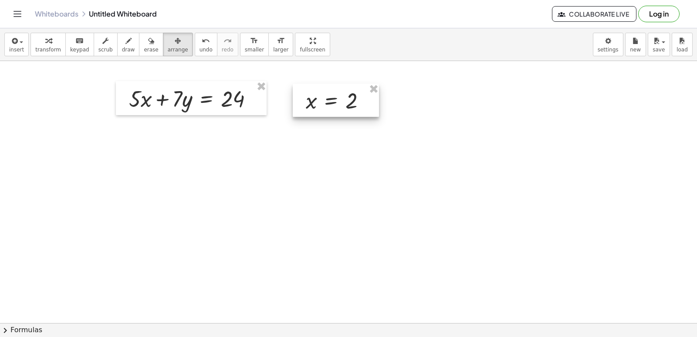
drag, startPoint x: 351, startPoint y: 250, endPoint x: 346, endPoint y: 111, distance: 139.1
click at [342, 105] on div at bounding box center [336, 100] width 86 height 33
drag, startPoint x: 51, startPoint y: 35, endPoint x: 258, endPoint y: 71, distance: 209.8
click at [54, 39] on button "transform" at bounding box center [48, 45] width 35 height 24
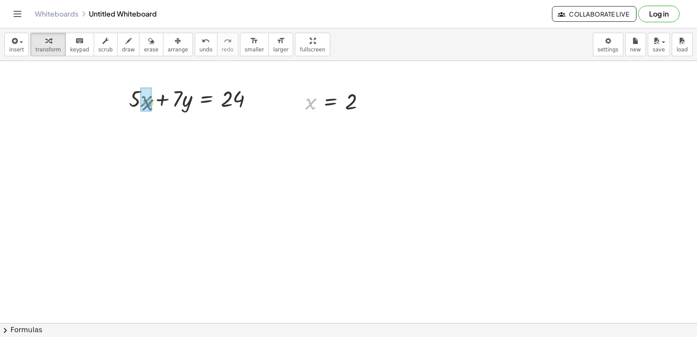
drag, startPoint x: 308, startPoint y: 105, endPoint x: 150, endPoint y: 116, distance: 159.1
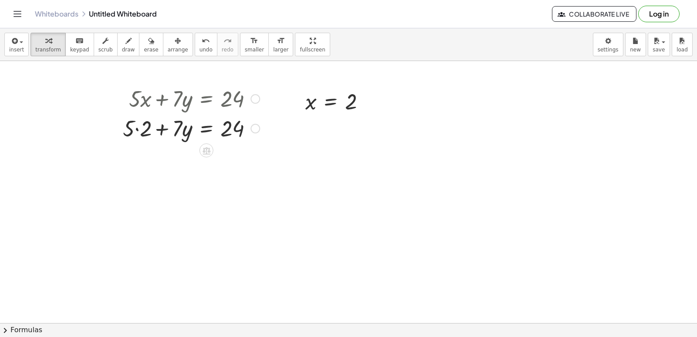
click at [136, 128] on div at bounding box center [192, 128] width 146 height 30
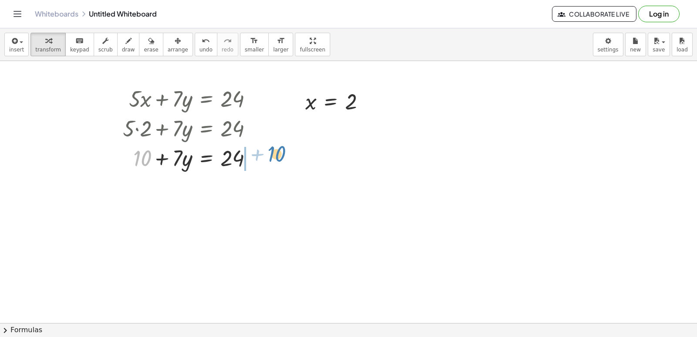
drag, startPoint x: 143, startPoint y: 153, endPoint x: 277, endPoint y: 148, distance: 134.3
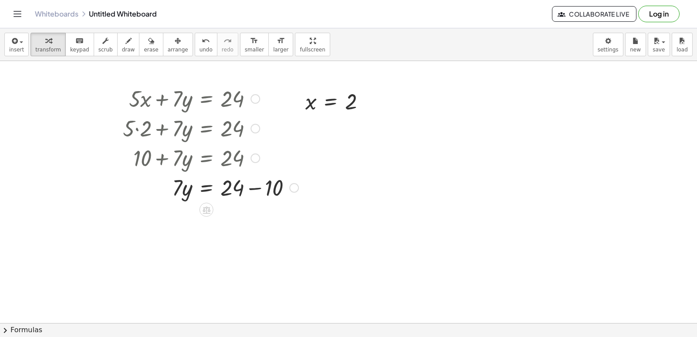
click at [253, 190] on div at bounding box center [211, 187] width 184 height 30
drag, startPoint x: 181, startPoint y: 216, endPoint x: 230, endPoint y: 241, distance: 54.2
click at [240, 254] on div at bounding box center [211, 253] width 184 height 44
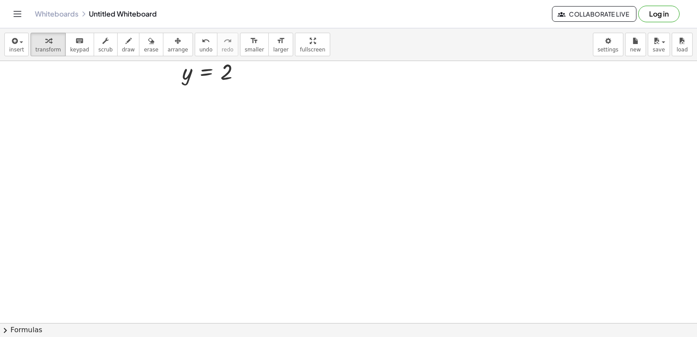
scroll to position [6026, 0]
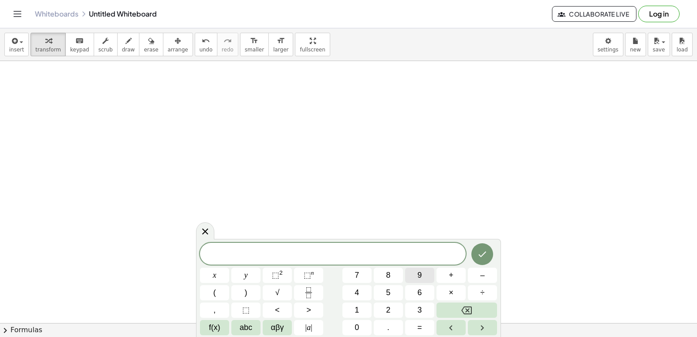
click at [419, 278] on span "9" at bounding box center [420, 275] width 4 height 12
click at [245, 278] on span "y" at bounding box center [246, 275] width 3 height 12
click at [480, 275] on button "–" at bounding box center [482, 275] width 29 height 15
click at [388, 288] on span "5" at bounding box center [388, 293] width 4 height 12
click at [421, 330] on button "=" at bounding box center [419, 327] width 29 height 15
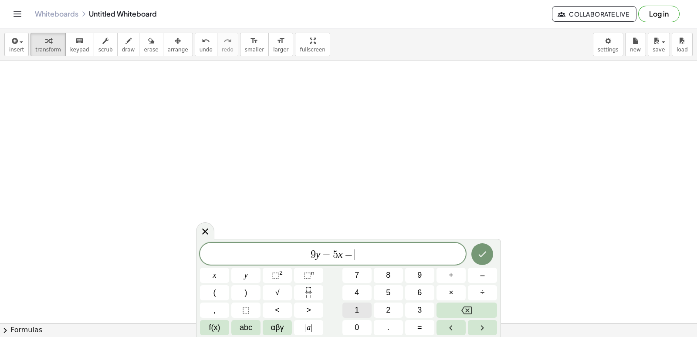
click at [358, 303] on button "1" at bounding box center [357, 310] width 29 height 15
click at [363, 278] on button "7" at bounding box center [357, 275] width 29 height 15
click at [480, 259] on button "Done" at bounding box center [483, 254] width 22 height 22
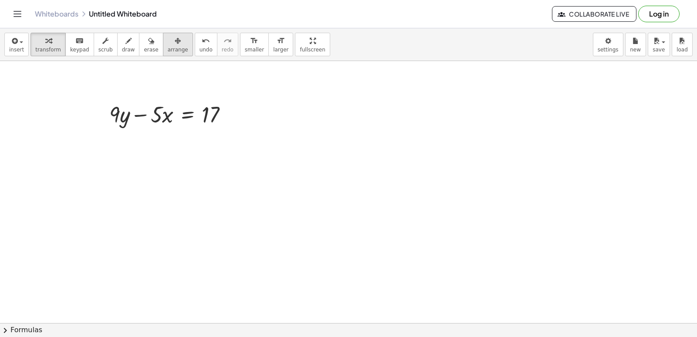
click at [168, 49] on span "arrange" at bounding box center [178, 50] width 20 height 6
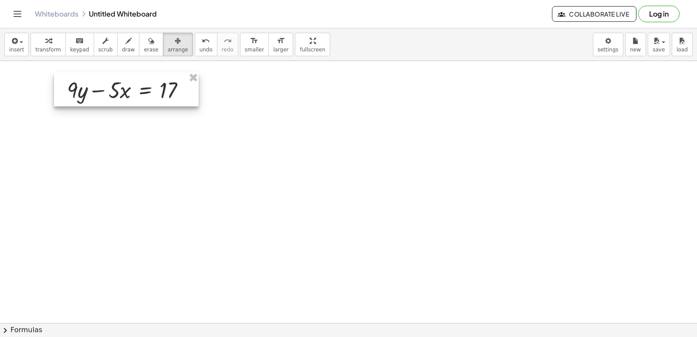
drag, startPoint x: 173, startPoint y: 109, endPoint x: 131, endPoint y: 85, distance: 48.8
click at [131, 85] on div at bounding box center [126, 89] width 145 height 34
click at [48, 40] on div "button" at bounding box center [48, 40] width 26 height 10
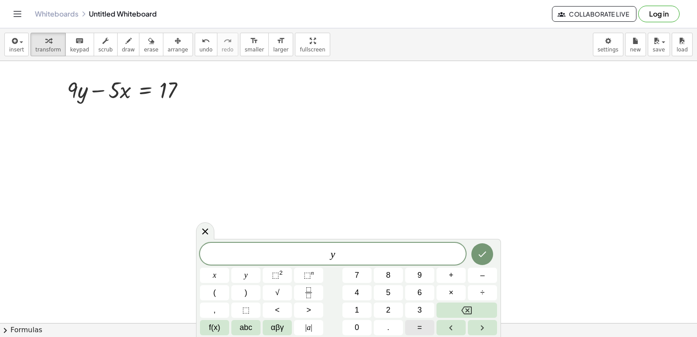
click at [427, 334] on button "=" at bounding box center [419, 327] width 29 height 15
click at [419, 314] on span "3" at bounding box center [420, 310] width 4 height 12
click at [488, 255] on button "Done" at bounding box center [483, 254] width 22 height 22
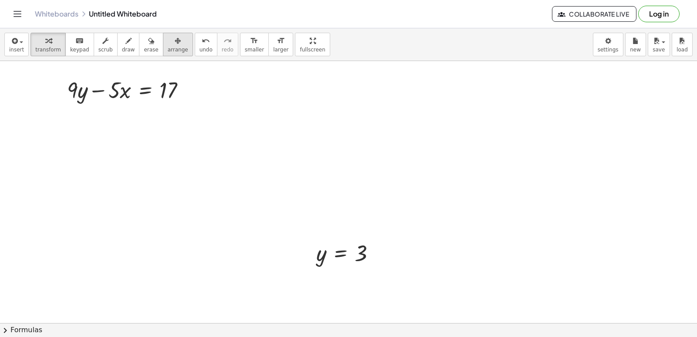
click at [168, 50] on span "arrange" at bounding box center [178, 50] width 20 height 6
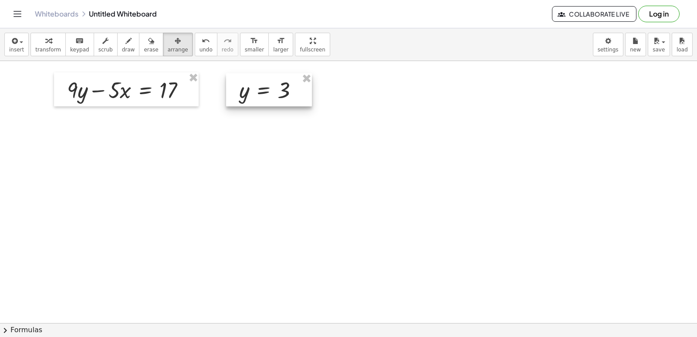
drag, startPoint x: 326, startPoint y: 240, endPoint x: 254, endPoint y: 93, distance: 163.2
click at [254, 93] on div at bounding box center [269, 89] width 86 height 33
drag, startPoint x: 159, startPoint y: 208, endPoint x: 126, endPoint y: 163, distance: 55.5
click at [56, 47] on button "transform" at bounding box center [48, 45] width 35 height 24
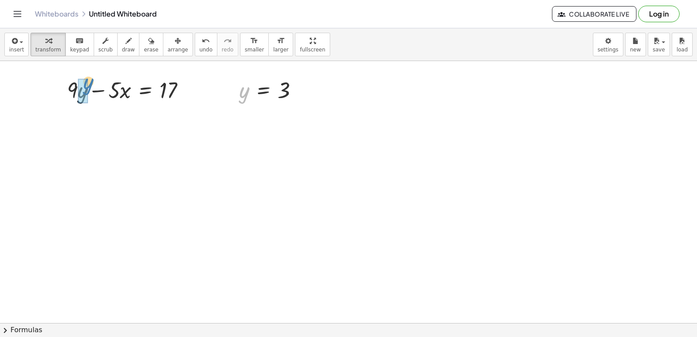
drag, startPoint x: 247, startPoint y: 96, endPoint x: 91, endPoint y: 88, distance: 156.3
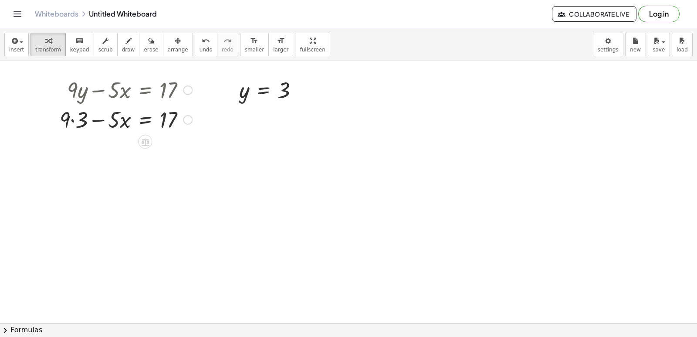
click at [77, 121] on div at bounding box center [125, 119] width 141 height 30
drag, startPoint x: 78, startPoint y: 150, endPoint x: 201, endPoint y: 145, distance: 123.0
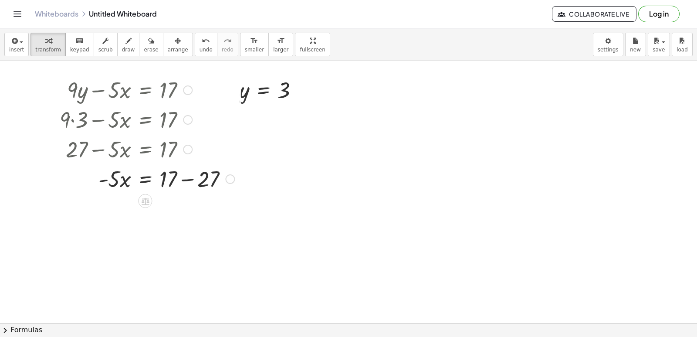
click at [184, 180] on div at bounding box center [147, 178] width 184 height 30
drag, startPoint x: 119, startPoint y: 211, endPoint x: 175, endPoint y: 237, distance: 61.8
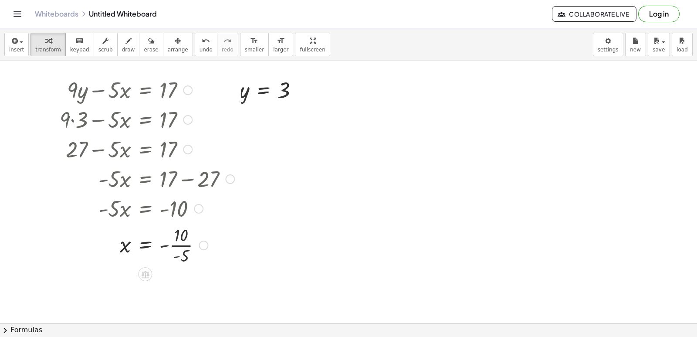
click at [177, 242] on div at bounding box center [147, 245] width 184 height 44
click at [173, 282] on div at bounding box center [147, 280] width 184 height 29
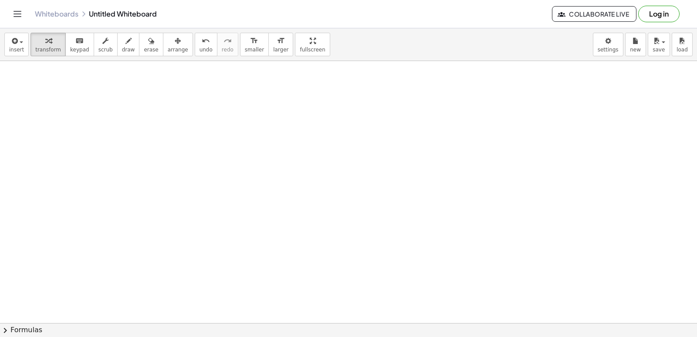
scroll to position [6419, 0]
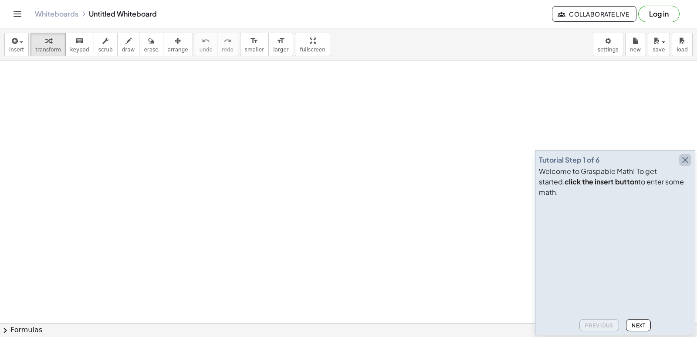
click at [688, 165] on icon "button" at bounding box center [685, 160] width 10 height 10
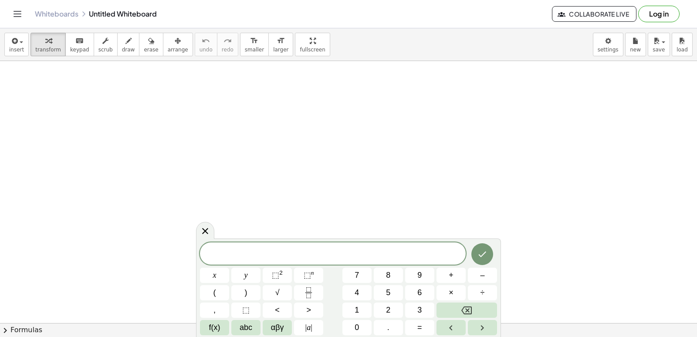
drag, startPoint x: 442, startPoint y: 240, endPoint x: 435, endPoint y: 243, distance: 8.2
click at [435, 243] on div "x y ⬚ 2 ⬚ n 7 8 9 + – ( ) √ 4 5 6 × ÷ , ⬚ < > 1 2 3 f(x) abc αβγ | a | 0 . =" at bounding box center [348, 287] width 305 height 99
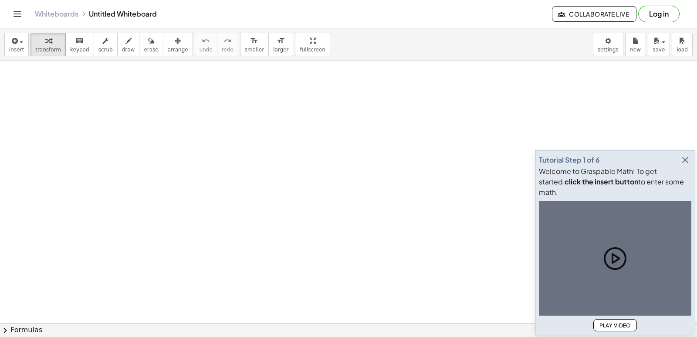
click at [684, 165] on icon "button" at bounding box center [685, 160] width 10 height 10
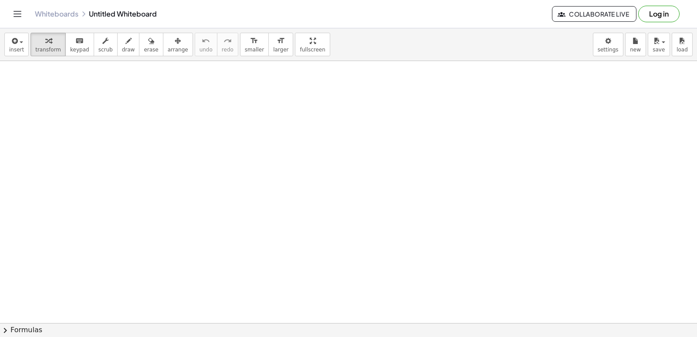
drag, startPoint x: 395, startPoint y: 189, endPoint x: 418, endPoint y: 186, distance: 23.7
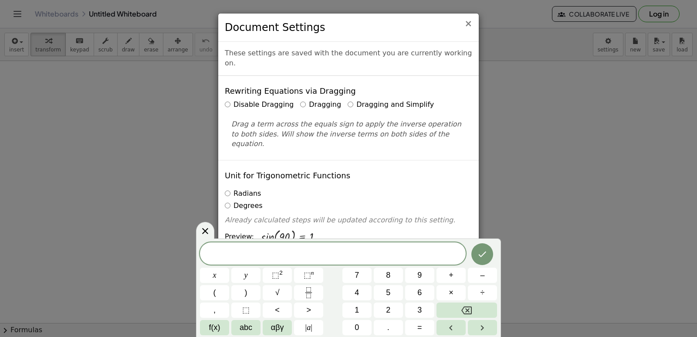
drag, startPoint x: 612, startPoint y: 40, endPoint x: 472, endPoint y: 26, distance: 140.6
click at [472, 26] on span "×" at bounding box center [469, 23] width 8 height 10
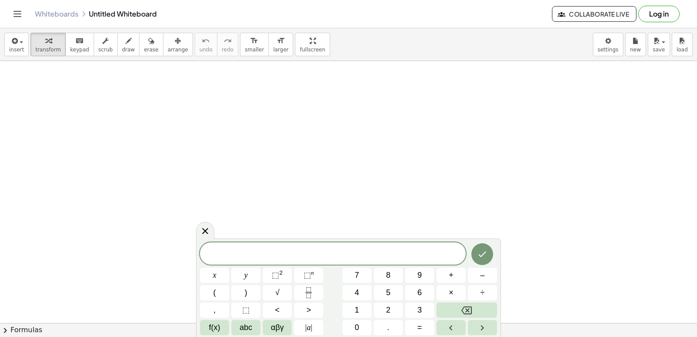
click at [196, 239] on div "x y ⬚ 2 ⬚ n 7 8 9 + – ( ) √ 4 5 6 × ÷ , ⬚ < > 1 2 3 f(x) abc αβγ | a | 0 . =" at bounding box center [348, 287] width 305 height 99
click at [199, 231] on div at bounding box center [205, 230] width 18 height 17
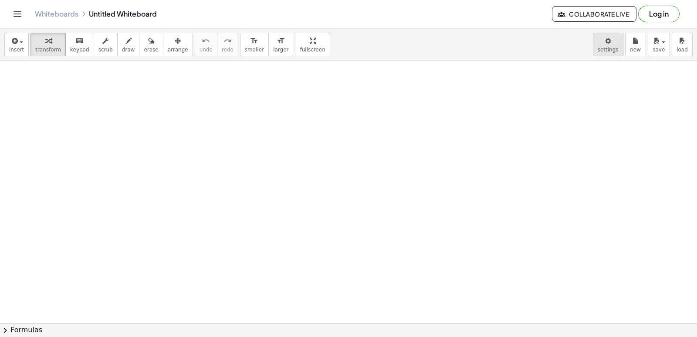
click at [615, 48] on body "Graspable Math Activities Get Started Activity Bank Assigned Work Classes White…" at bounding box center [348, 168] width 697 height 337
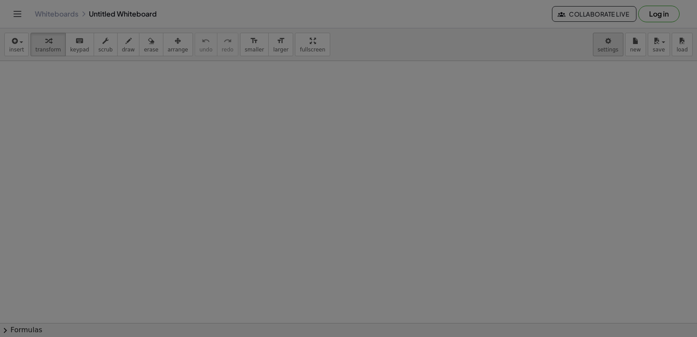
click at [612, 47] on div at bounding box center [348, 168] width 697 height 337
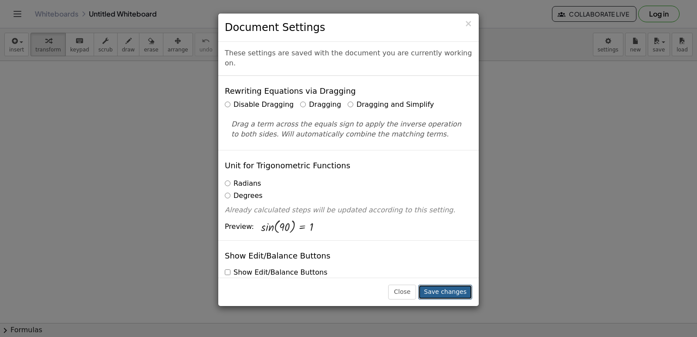
click at [447, 292] on button "Save changes" at bounding box center [445, 292] width 54 height 15
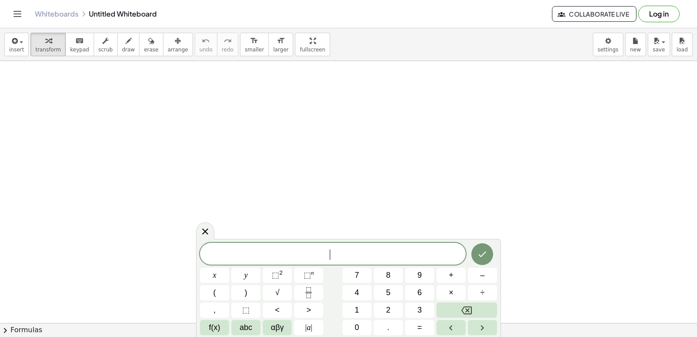
click at [364, 276] on button "7" at bounding box center [357, 275] width 29 height 15
drag, startPoint x: 364, startPoint y: 276, endPoint x: 314, endPoint y: 182, distance: 106.5
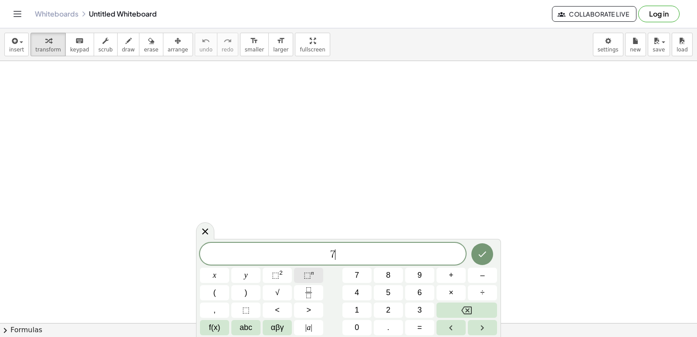
click at [316, 276] on button "⬚ n" at bounding box center [308, 275] width 29 height 15
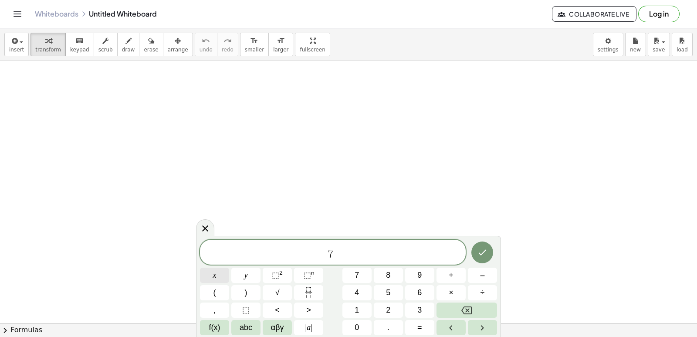
click at [216, 273] on span "x" at bounding box center [214, 275] width 3 height 12
click at [459, 310] on button "Backspace" at bounding box center [467, 310] width 61 height 15
click at [452, 293] on span "×" at bounding box center [451, 293] width 5 height 12
click at [475, 319] on div "7 · x y ⬚ 2 ⬚ n 7 8 9 + – ( ) √ 4 5 6 × ÷ , ⬚ < > 1 2 3 f(x) abc αβγ | a | 0 . =" at bounding box center [348, 287] width 297 height 95
click at [212, 267] on div "7 · x y ⬚ 2 ⬚ n 7 8 9 + – ( ) √ 4 5 6 × ÷ , ⬚ < > 1 2 3 f(x) abc αβγ | a | 0 . =" at bounding box center [348, 287] width 297 height 95
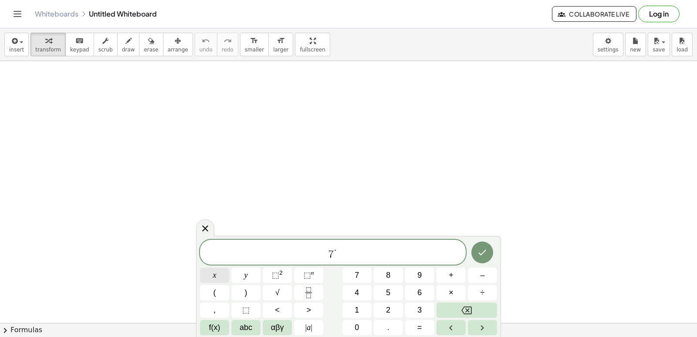
click at [213, 271] on span "x" at bounding box center [214, 275] width 3 height 12
click at [473, 309] on button "Backspace" at bounding box center [467, 310] width 61 height 15
click at [464, 313] on icon "Backspace" at bounding box center [467, 310] width 10 height 8
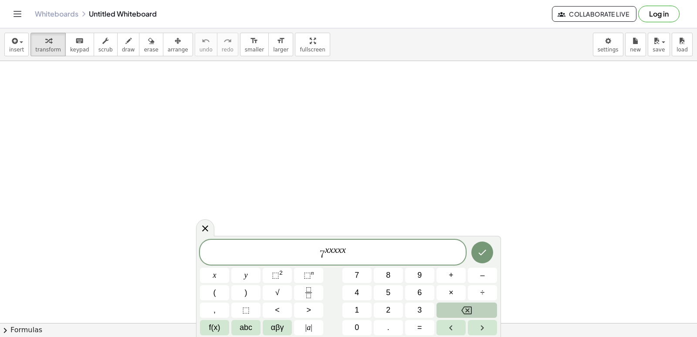
click at [465, 313] on icon "Backspace" at bounding box center [467, 310] width 10 height 10
click at [467, 310] on icon "Backspace" at bounding box center [467, 310] width 10 height 8
click at [469, 309] on icon "Backspace" at bounding box center [467, 310] width 10 height 10
click at [469, 314] on icon "Backspace" at bounding box center [467, 310] width 10 height 10
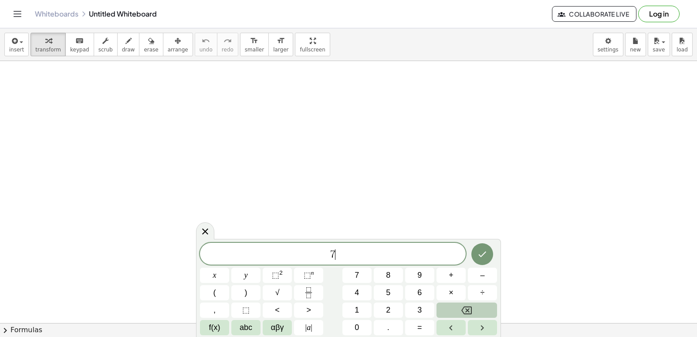
click at [468, 311] on icon "Backspace" at bounding box center [467, 310] width 10 height 10
click at [452, 276] on span "+" at bounding box center [451, 275] width 5 height 12
click at [412, 327] on button "=" at bounding box center [419, 327] width 29 height 15
click at [482, 251] on icon "Done" at bounding box center [482, 254] width 10 height 10
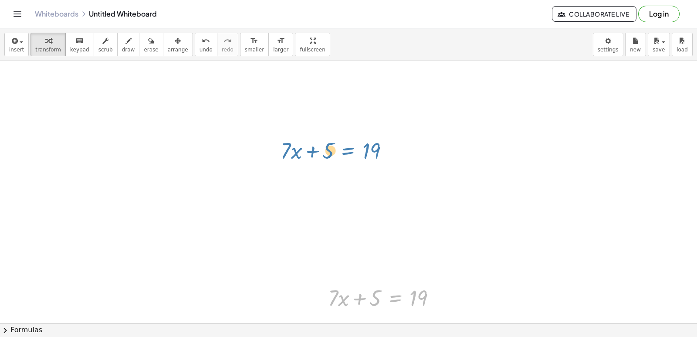
drag, startPoint x: 398, startPoint y: 272, endPoint x: 370, endPoint y: 112, distance: 162.4
drag, startPoint x: 370, startPoint y: 112, endPoint x: 306, endPoint y: 234, distance: 136.9
drag, startPoint x: 440, startPoint y: 299, endPoint x: 462, endPoint y: 88, distance: 212.1
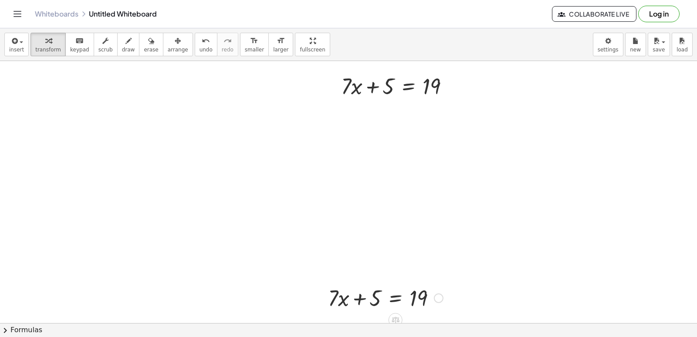
click at [410, 289] on div at bounding box center [386, 297] width 124 height 30
drag, startPoint x: 391, startPoint y: 305, endPoint x: 405, endPoint y: 299, distance: 15.6
click at [405, 299] on div at bounding box center [386, 297] width 124 height 30
drag, startPoint x: 398, startPoint y: 296, endPoint x: 432, endPoint y: 238, distance: 67.7
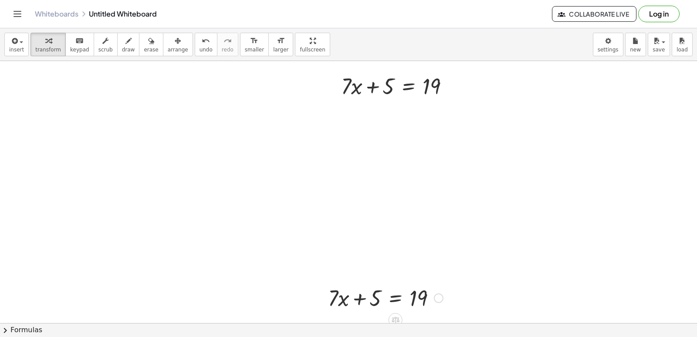
click at [392, 292] on div at bounding box center [386, 297] width 124 height 30
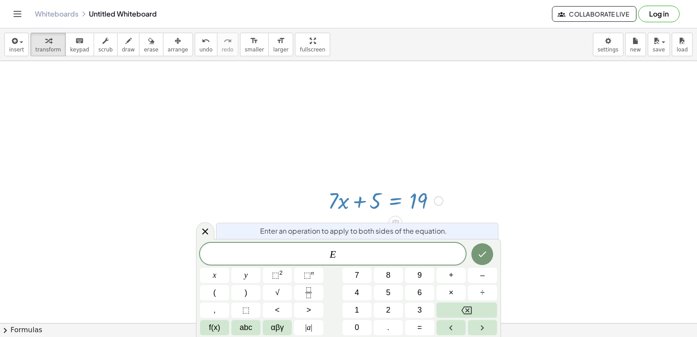
click at [540, 139] on div at bounding box center [348, 254] width 697 height 581
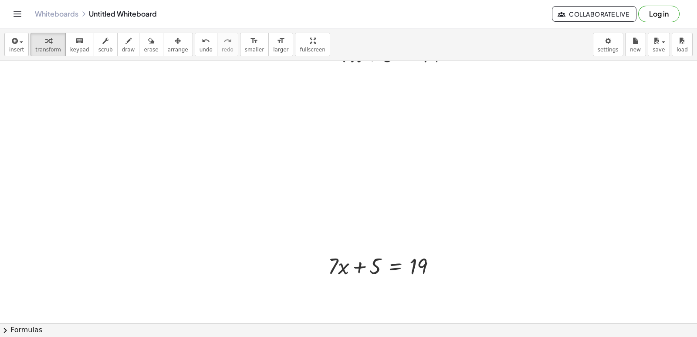
scroll to position [42, 0]
drag, startPoint x: 371, startPoint y: 314, endPoint x: 394, endPoint y: 298, distance: 28.2
click at [375, 311] on div "+ · 7 · x + 5 = 19 + · 7 · x + 5 = 19" at bounding box center [348, 310] width 697 height 581
drag, startPoint x: 436, startPoint y: 42, endPoint x: 433, endPoint y: 75, distance: 33.7
click at [433, 75] on div "insert select one: Math Expression Function Text Youtube Video Graphing Geometr…" at bounding box center [348, 182] width 697 height 309
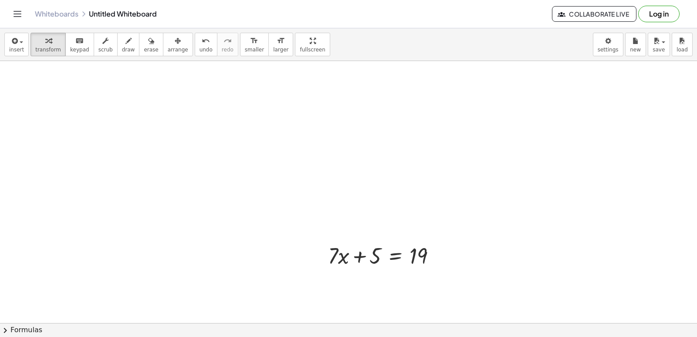
drag, startPoint x: 513, startPoint y: 111, endPoint x: 500, endPoint y: 190, distance: 79.9
click at [528, 100] on div at bounding box center [348, 309] width 697 height 581
drag, startPoint x: 393, startPoint y: 272, endPoint x: 447, endPoint y: 265, distance: 54.5
click at [447, 265] on div "+ · 7 · x + 5 = 19 + · 7 · x + 5 = 19" at bounding box center [348, 309] width 697 height 581
drag, startPoint x: 439, startPoint y: 259, endPoint x: 443, endPoint y: 256, distance: 5.5
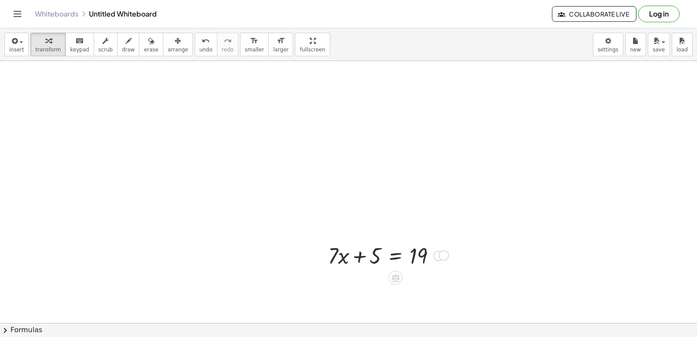
click at [443, 256] on div at bounding box center [439, 256] width 10 height 10
click at [339, 261] on div at bounding box center [386, 255] width 124 height 30
drag, startPoint x: 340, startPoint y: 260, endPoint x: 337, endPoint y: 252, distance: 8.3
click at [340, 258] on div at bounding box center [386, 255] width 124 height 30
click at [330, 256] on div at bounding box center [386, 255] width 124 height 30
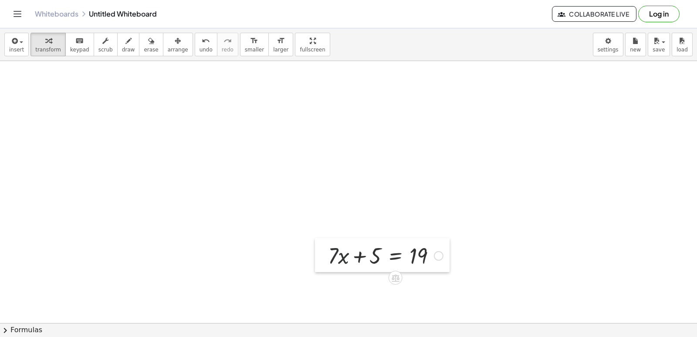
click at [326, 254] on div at bounding box center [321, 255] width 13 height 34
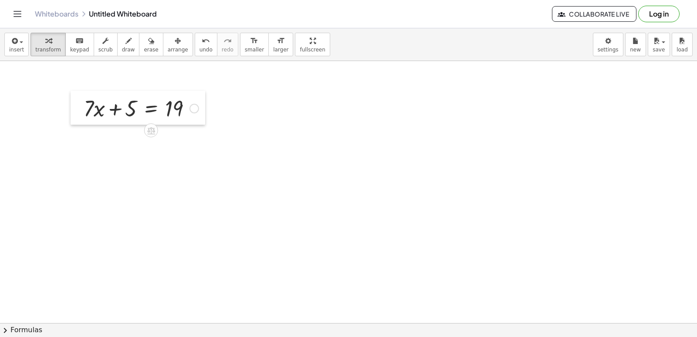
drag, startPoint x: 326, startPoint y: 254, endPoint x: 81, endPoint y: 107, distance: 285.5
click at [81, 107] on div at bounding box center [77, 108] width 13 height 34
click at [151, 129] on icon at bounding box center [151, 130] width 8 height 7
click at [169, 131] on span "÷" at bounding box center [168, 130] width 5 height 13
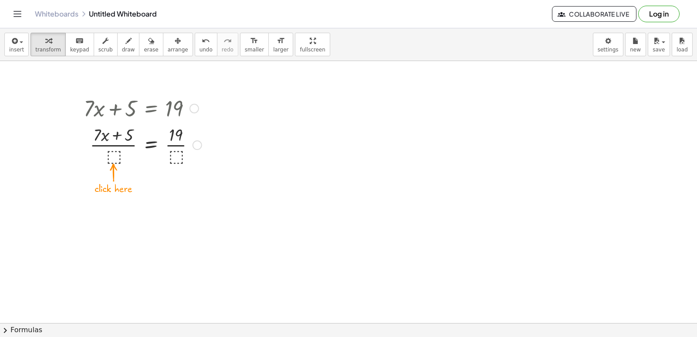
click at [113, 158] on div at bounding box center [142, 144] width 127 height 44
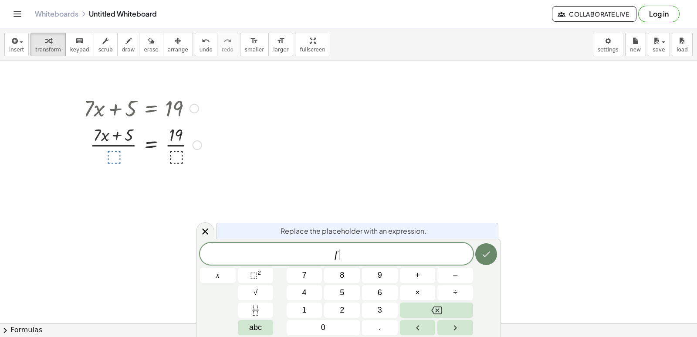
click at [491, 255] on icon "Done" at bounding box center [486, 254] width 10 height 10
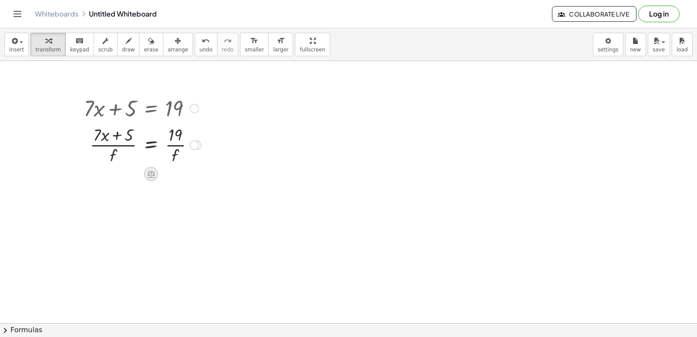
click at [152, 174] on icon at bounding box center [150, 174] width 9 height 9
drag, startPoint x: 135, startPoint y: 174, endPoint x: 139, endPoint y: 164, distance: 10.6
click at [135, 169] on span "−" at bounding box center [133, 174] width 5 height 13
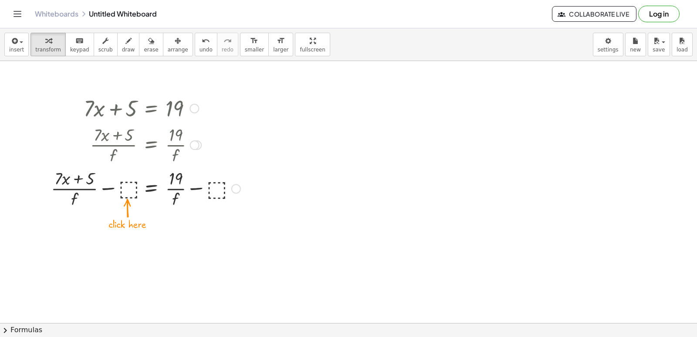
click at [221, 148] on div at bounding box center [146, 144] width 198 height 44
drag, startPoint x: 304, startPoint y: 121, endPoint x: 255, endPoint y: 1, distance: 129.3
click at [277, 63] on div at bounding box center [348, 309] width 697 height 581
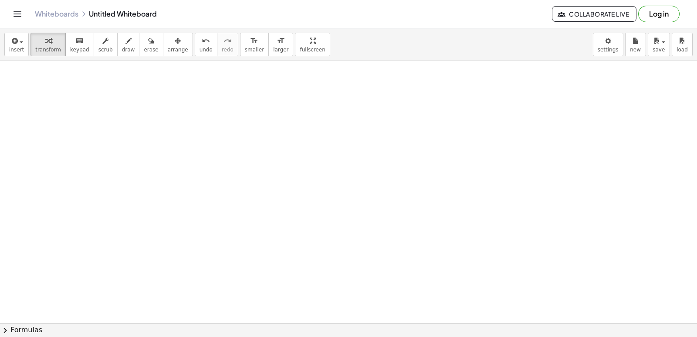
drag, startPoint x: 637, startPoint y: 252, endPoint x: 649, endPoint y: 188, distance: 65.5
click at [650, 199] on div at bounding box center [348, 80] width 697 height 581
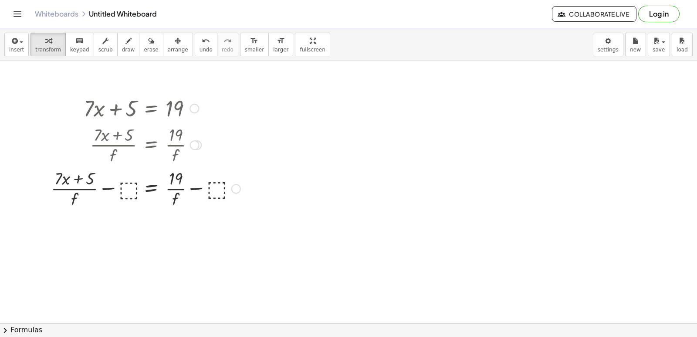
click at [174, 130] on div at bounding box center [146, 144] width 198 height 44
click at [193, 149] on div at bounding box center [195, 145] width 10 height 10
click at [138, 180] on div at bounding box center [146, 188] width 198 height 44
click at [153, 203] on div at bounding box center [146, 188] width 198 height 44
drag, startPoint x: 317, startPoint y: 273, endPoint x: 313, endPoint y: 275, distance: 4.9
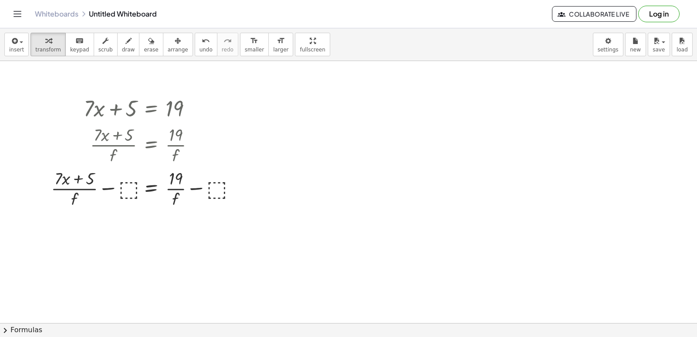
click at [313, 275] on div at bounding box center [348, 309] width 697 height 581
click at [327, 311] on div at bounding box center [348, 309] width 697 height 581
drag, startPoint x: 325, startPoint y: 312, endPoint x: 316, endPoint y: 313, distance: 8.9
click at [262, 325] on button "chevron_right Formulas" at bounding box center [348, 330] width 697 height 14
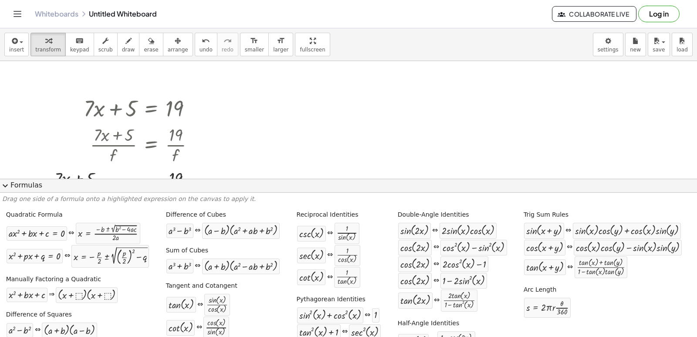
drag, startPoint x: 305, startPoint y: 211, endPoint x: 525, endPoint y: 23, distance: 289.4
click at [525, 23] on div "Whiteboards Untitled Whiteboard Collaborate Live Log in" at bounding box center [348, 14] width 677 height 28
drag, startPoint x: 535, startPoint y: 104, endPoint x: 544, endPoint y: 112, distance: 11.7
click at [544, 112] on div at bounding box center [348, 309] width 697 height 581
click at [516, 157] on div at bounding box center [348, 309] width 697 height 581
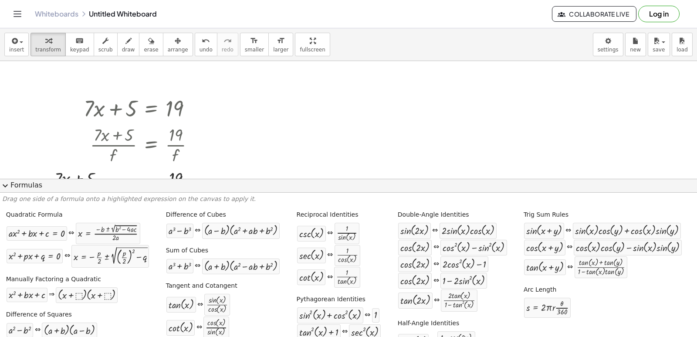
click at [2, 184] on span "expand_more" at bounding box center [5, 185] width 10 height 10
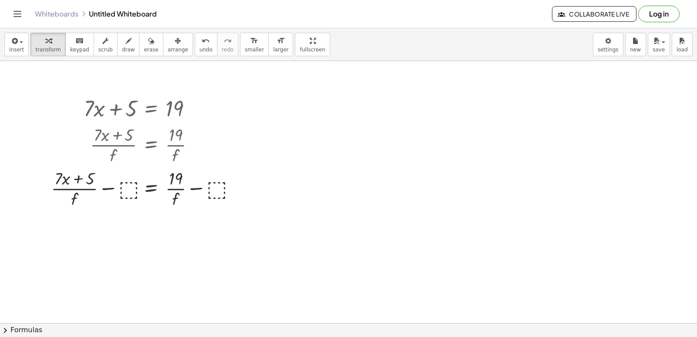
click at [0, 323] on button "chevron_right Formulas" at bounding box center [348, 330] width 697 height 14
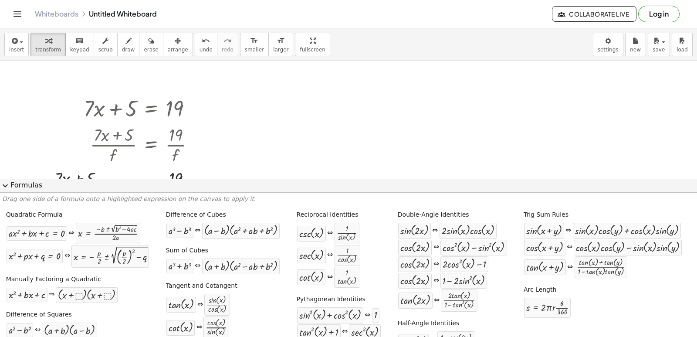
click at [0, 179] on button "expand_more Formulas" at bounding box center [348, 186] width 697 height 14
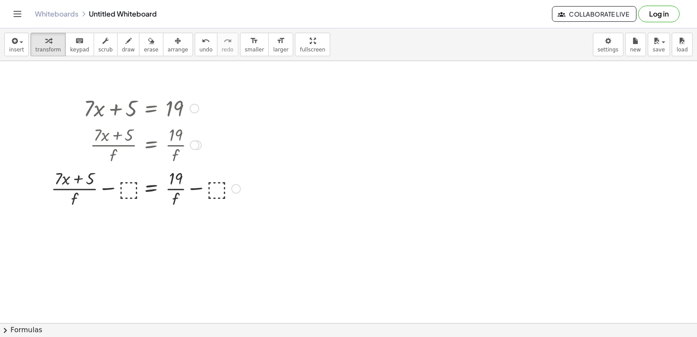
click at [0, 323] on button "chevron_right Formulas" at bounding box center [348, 330] width 697 height 14
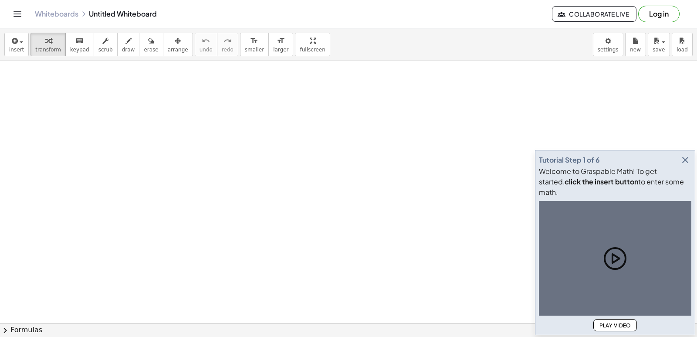
click at [636, 41] on icon "button" at bounding box center [636, 41] width 6 height 10
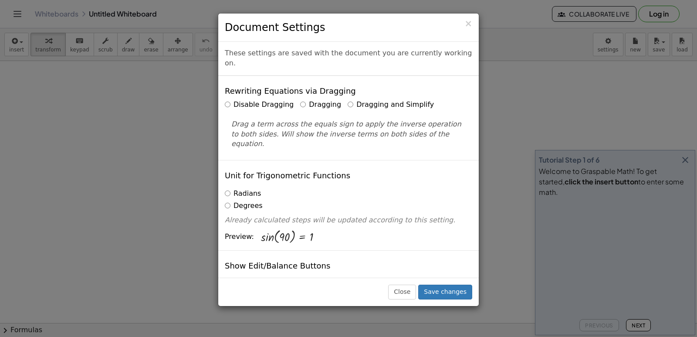
click at [351, 100] on label "Dragging and Simplify" at bounding box center [391, 105] width 86 height 10
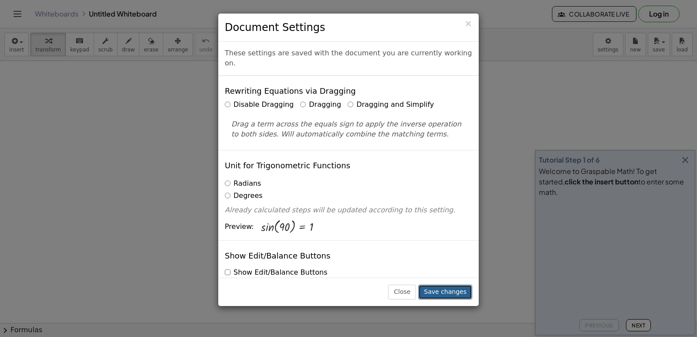
click at [463, 290] on button "Save changes" at bounding box center [445, 292] width 54 height 15
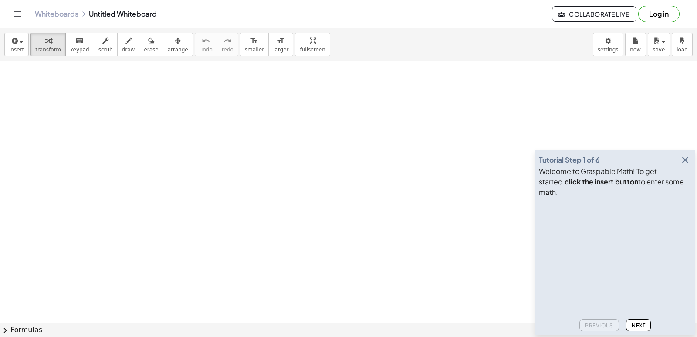
click at [685, 165] on icon "button" at bounding box center [685, 160] width 10 height 10
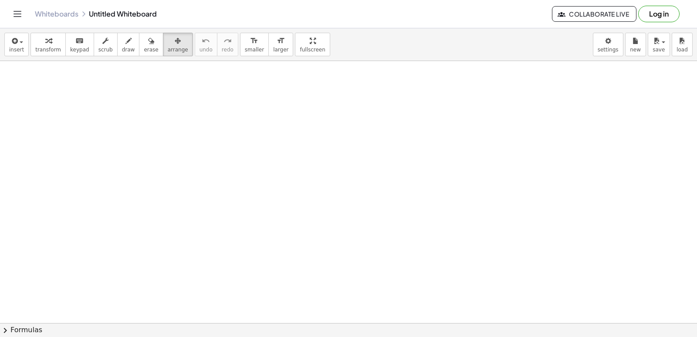
click at [620, 50] on body "Graspable Math Activities Get Started Activity Bank Assigned Work Classes White…" at bounding box center [348, 168] width 697 height 337
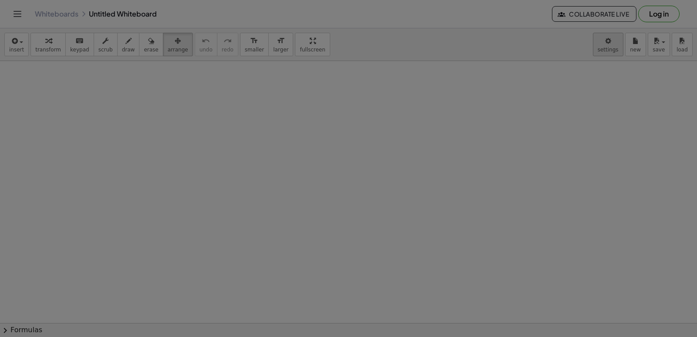
click at [305, 232] on body "Graspable Math Activities Get Started Activity Bank Assigned Work Classes White…" at bounding box center [348, 168] width 697 height 337
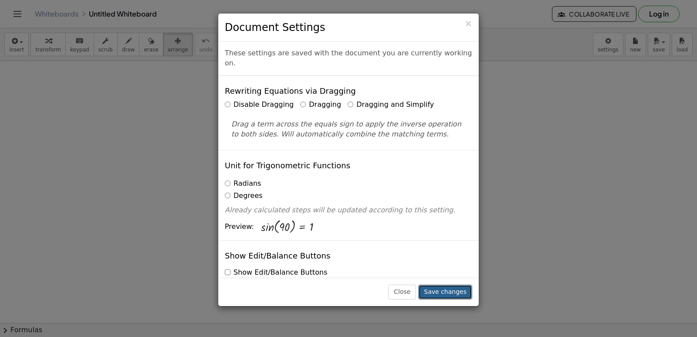
click at [453, 294] on button "Save changes" at bounding box center [445, 292] width 54 height 15
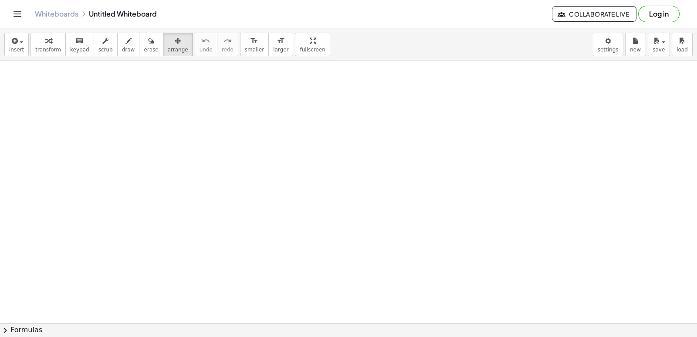
click at [370, 275] on div at bounding box center [348, 135] width 697 height 786
click at [363, 275] on div at bounding box center [348, 135] width 697 height 786
click at [362, 275] on div at bounding box center [348, 135] width 697 height 786
click at [397, 304] on div at bounding box center [348, 135] width 697 height 786
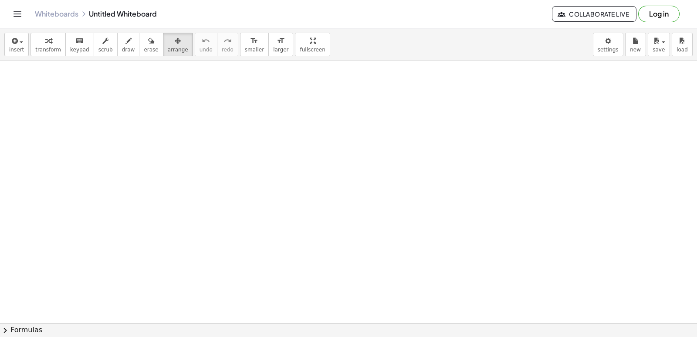
click at [373, 285] on div at bounding box center [348, 135] width 697 height 786
drag, startPoint x: 373, startPoint y: 285, endPoint x: 346, endPoint y: 280, distance: 27.5
click at [346, 280] on div at bounding box center [348, 135] width 697 height 786
click at [346, 278] on div at bounding box center [348, 135] width 697 height 786
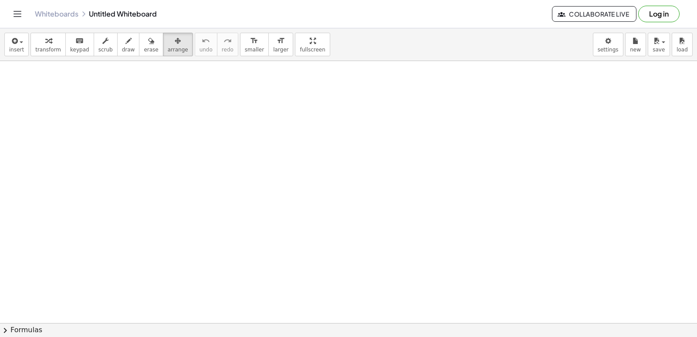
click at [346, 276] on div at bounding box center [348, 135] width 697 height 786
drag, startPoint x: 346, startPoint y: 276, endPoint x: 343, endPoint y: 283, distance: 7.6
click at [343, 283] on div at bounding box center [348, 135] width 697 height 786
drag, startPoint x: 333, startPoint y: 269, endPoint x: 328, endPoint y: 273, distance: 6.5
click at [328, 278] on div at bounding box center [348, 135] width 697 height 786
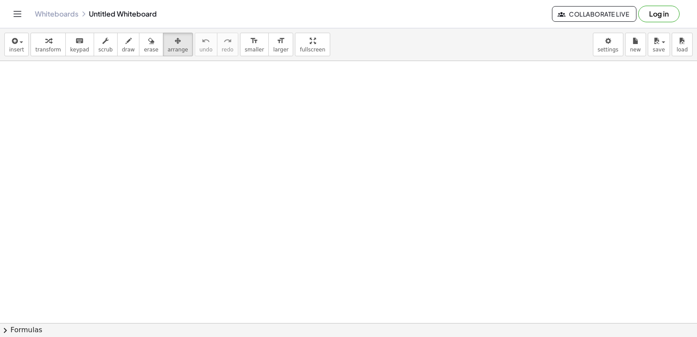
drag, startPoint x: 328, startPoint y: 278, endPoint x: 328, endPoint y: 284, distance: 6.1
click at [328, 284] on div at bounding box center [348, 135] width 697 height 786
click at [331, 282] on div at bounding box center [348, 135] width 697 height 786
click at [331, 284] on div at bounding box center [348, 135] width 697 height 786
click at [305, 290] on div at bounding box center [348, 135] width 697 height 786
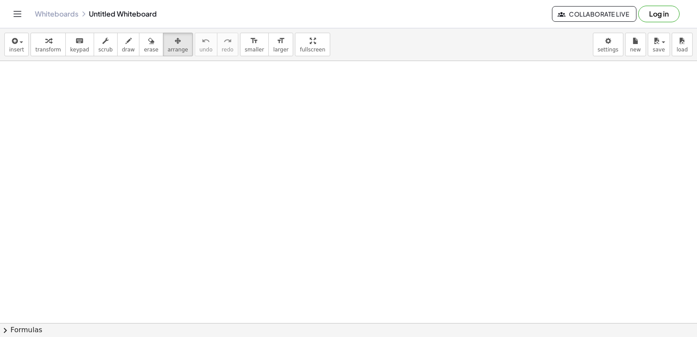
click at [299, 295] on div at bounding box center [348, 135] width 697 height 786
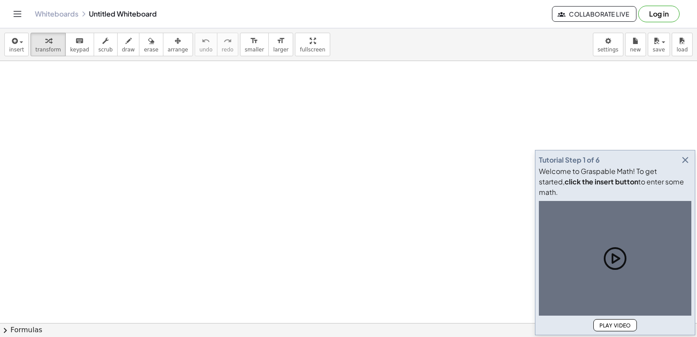
click at [686, 165] on icon "button" at bounding box center [685, 160] width 10 height 10
click at [0, 0] on icon "Done" at bounding box center [0, 0] width 0 height 0
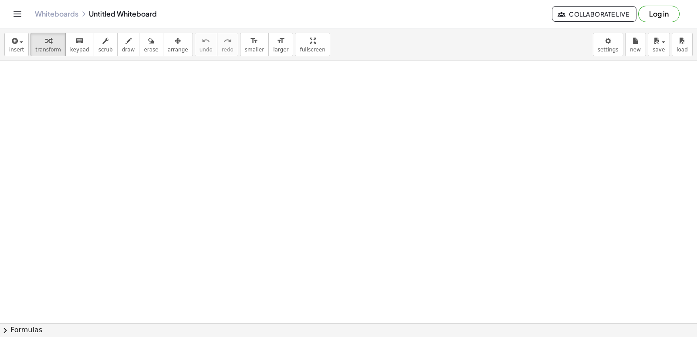
click at [0, 0] on div at bounding box center [0, 0] width 0 height 0
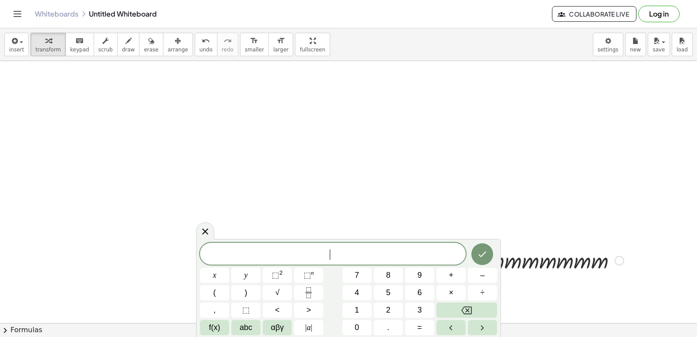
drag, startPoint x: 521, startPoint y: 261, endPoint x: 527, endPoint y: 261, distance: 5.7
click at [521, 261] on div at bounding box center [521, 260] width 215 height 30
drag, startPoint x: 534, startPoint y: 260, endPoint x: 534, endPoint y: 249, distance: 10.9
click at [536, 257] on div at bounding box center [521, 260] width 205 height 30
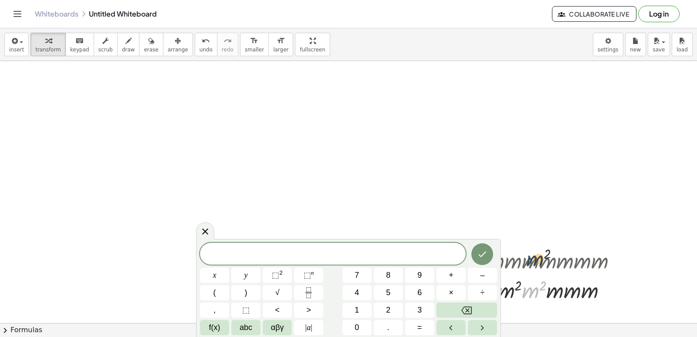
drag, startPoint x: 538, startPoint y: 295, endPoint x: 539, endPoint y: 251, distance: 44.0
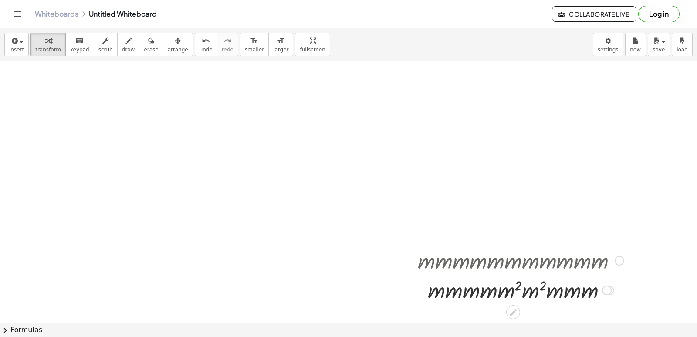
drag, startPoint x: 508, startPoint y: 265, endPoint x: 477, endPoint y: 261, distance: 31.1
click at [477, 261] on div at bounding box center [521, 260] width 215 height 30
drag, startPoint x: 520, startPoint y: 297, endPoint x: 500, endPoint y: 296, distance: 20.5
click at [519, 297] on div at bounding box center [521, 290] width 215 height 30
drag, startPoint x: 500, startPoint y: 296, endPoint x: 556, endPoint y: 295, distance: 56.7
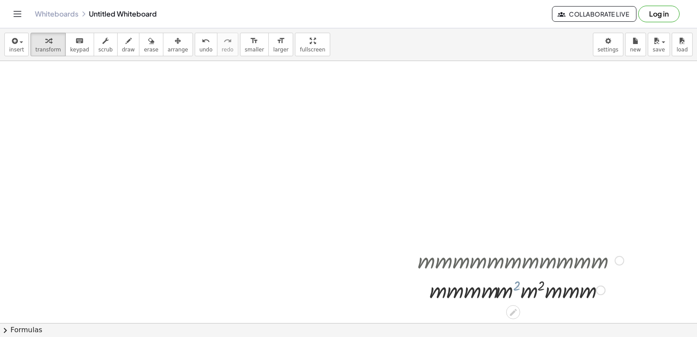
click at [499, 296] on div at bounding box center [521, 290] width 215 height 30
click at [556, 295] on div at bounding box center [521, 290] width 215 height 30
click at [559, 288] on div at bounding box center [521, 290] width 215 height 30
click at [552, 262] on div at bounding box center [521, 260] width 215 height 30
drag, startPoint x: 557, startPoint y: 265, endPoint x: 537, endPoint y: 301, distance: 41.5
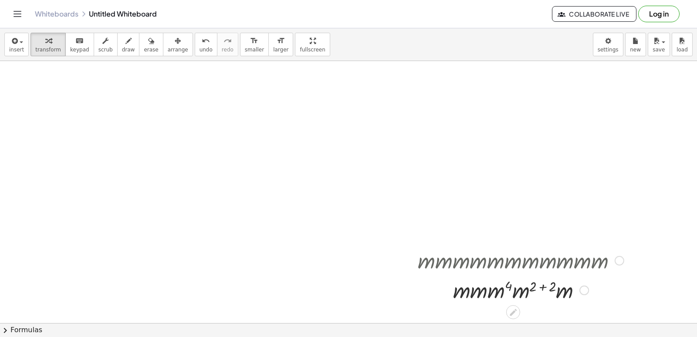
click at [555, 273] on div at bounding box center [521, 260] width 215 height 30
click at [523, 294] on div at bounding box center [521, 290] width 215 height 30
click at [405, 281] on div at bounding box center [411, 275] width 13 height 64
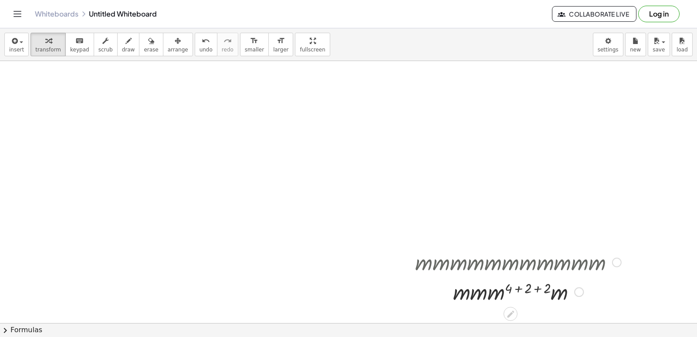
click at [404, 281] on div at bounding box center [408, 277] width 13 height 64
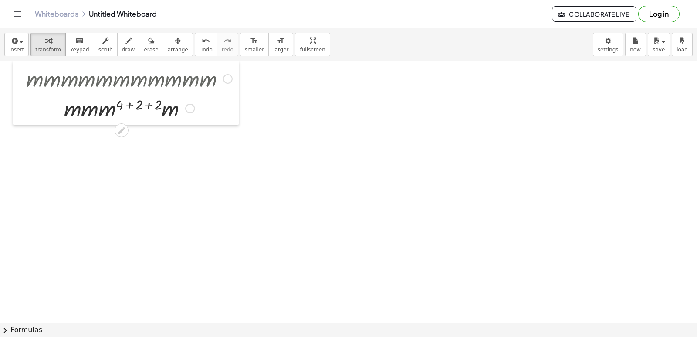
drag, startPoint x: 404, startPoint y: 281, endPoint x: 15, endPoint y: 56, distance: 449.4
click at [14, 56] on div "insert select one: Math Expression Function Text Youtube Video Graphing Geometr…" at bounding box center [348, 182] width 697 height 309
drag, startPoint x: 194, startPoint y: 49, endPoint x: 203, endPoint y: 49, distance: 8.7
click at [200, 50] on span "undo" at bounding box center [206, 50] width 13 height 6
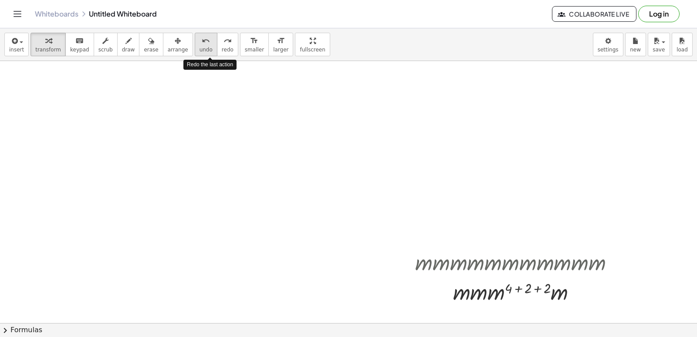
click at [195, 46] on button "undo undo" at bounding box center [206, 45] width 23 height 24
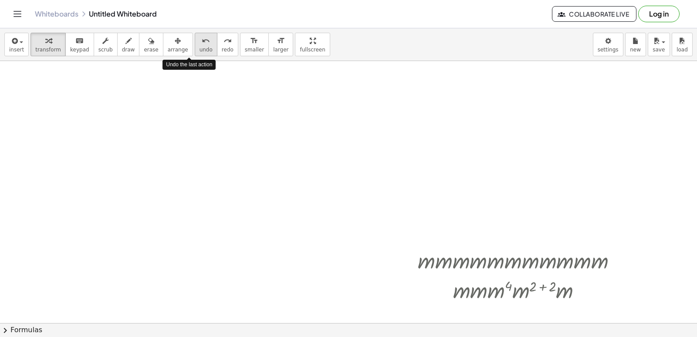
click at [200, 48] on span "undo" at bounding box center [206, 50] width 13 height 6
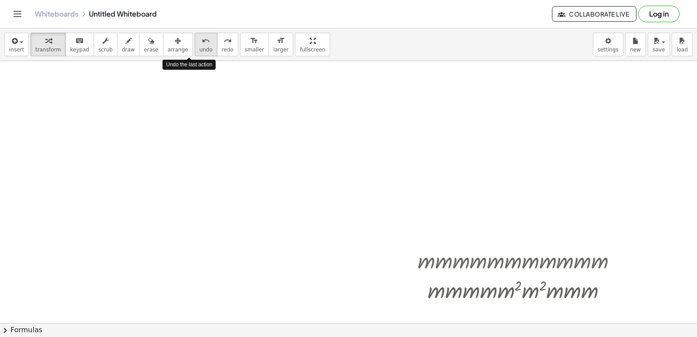
click at [200, 48] on span "undo" at bounding box center [206, 50] width 13 height 6
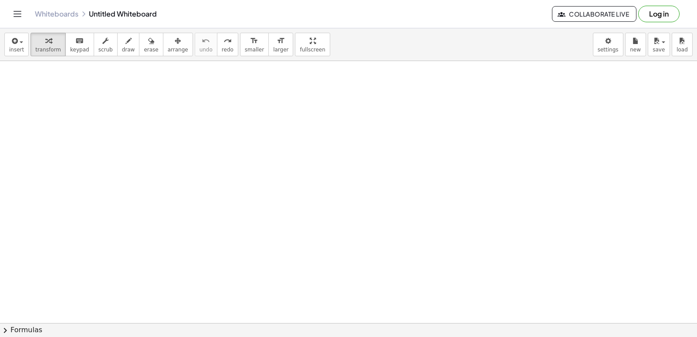
drag, startPoint x: 399, startPoint y: 244, endPoint x: 357, endPoint y: 229, distance: 45.1
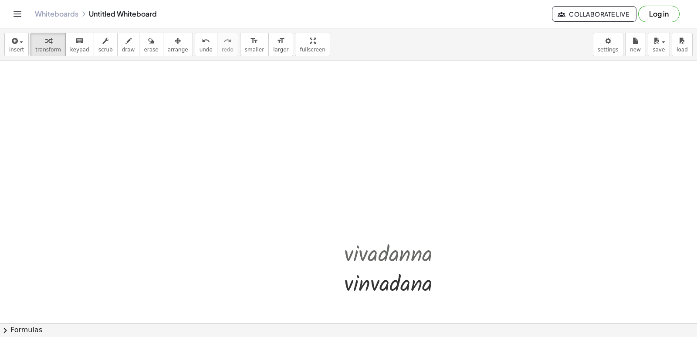
drag, startPoint x: 395, startPoint y: 225, endPoint x: 372, endPoint y: 226, distance: 23.2
drag, startPoint x: 365, startPoint y: 226, endPoint x: 350, endPoint y: 235, distance: 18.0
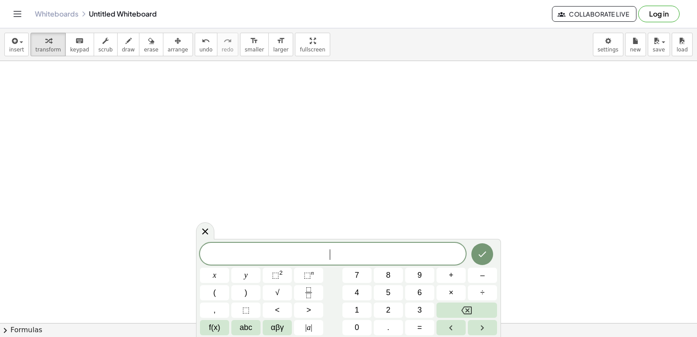
drag, startPoint x: 365, startPoint y: 225, endPoint x: 359, endPoint y: 223, distance: 6.5
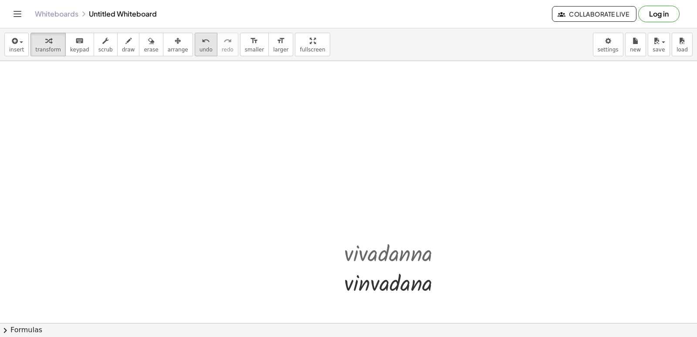
click at [197, 44] on button "undo undo" at bounding box center [206, 45] width 23 height 24
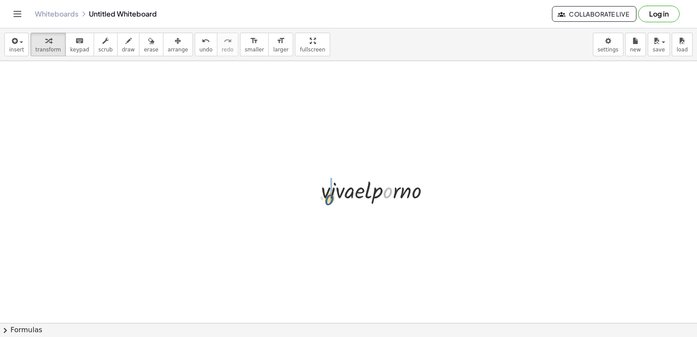
drag, startPoint x: 390, startPoint y: 202, endPoint x: 329, endPoint y: 207, distance: 61.2
drag, startPoint x: 343, startPoint y: 204, endPoint x: 262, endPoint y: 121, distance: 116.2
click at [343, 204] on div at bounding box center [379, 190] width 125 height 30
click at [195, 46] on button "undo undo" at bounding box center [206, 45] width 23 height 24
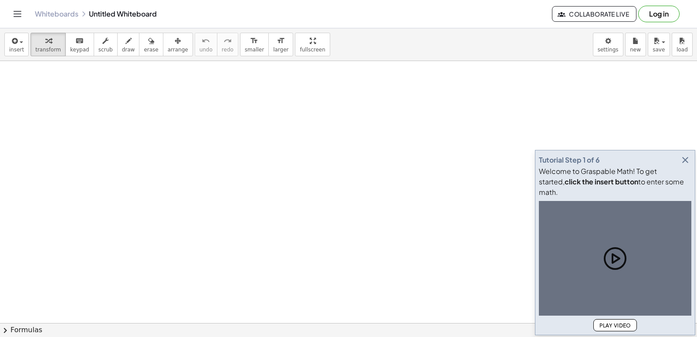
click at [683, 165] on icon "button" at bounding box center [685, 160] width 10 height 10
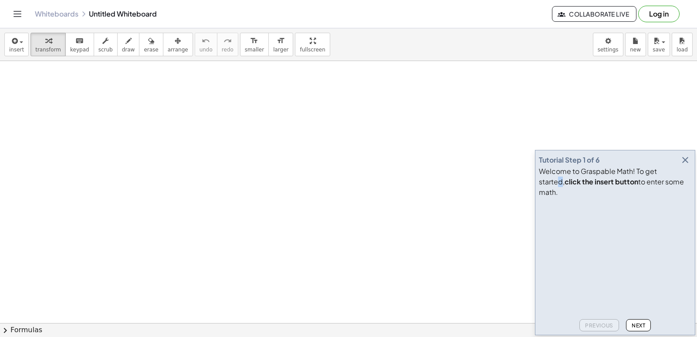
drag, startPoint x: 680, startPoint y: 178, endPoint x: 668, endPoint y: 189, distance: 16.1
click at [662, 187] on div "Welcome to Graspable Math! To get started, click the insert button to enter som…" at bounding box center [615, 181] width 153 height 31
drag, startPoint x: 0, startPoint y: 199, endPoint x: 0, endPoint y: 334, distance: 135.1
click at [689, 165] on icon "button" at bounding box center [685, 160] width 10 height 10
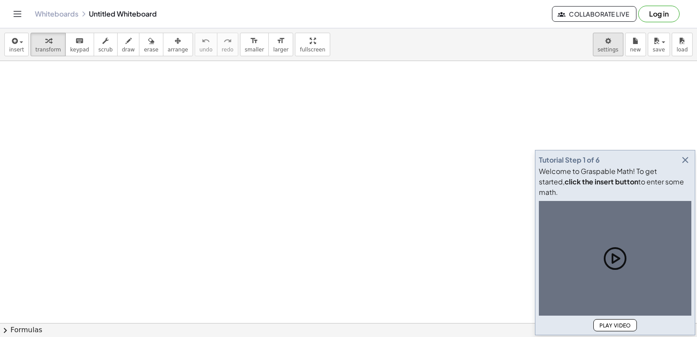
click at [605, 46] on body "Graspable Math Activities Get Started Activity Bank Assigned Work Classes White…" at bounding box center [348, 168] width 697 height 337
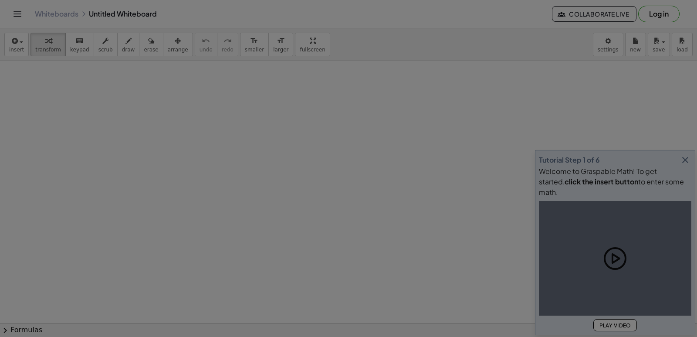
click at [692, 168] on div at bounding box center [348, 168] width 697 height 337
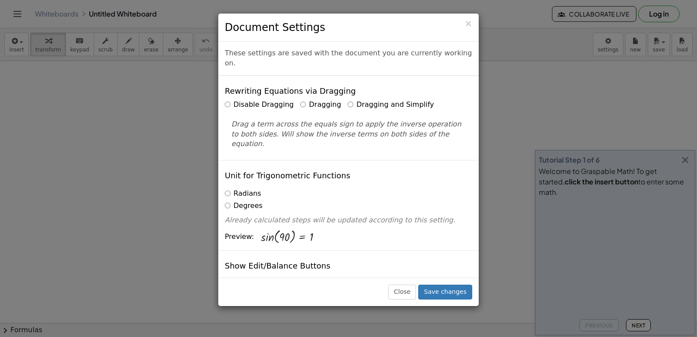
drag, startPoint x: 335, startPoint y: 97, endPoint x: 343, endPoint y: 93, distance: 8.6
click at [336, 100] on div "Disable Dragging Dragging Dragging and Simplify" at bounding box center [349, 105] width 248 height 10
click at [348, 100] on label "Dragging and Simplify" at bounding box center [391, 105] width 86 height 10
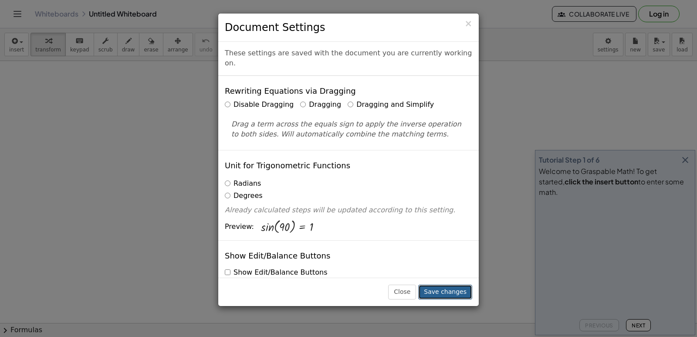
click at [456, 294] on button "Save changes" at bounding box center [445, 292] width 54 height 15
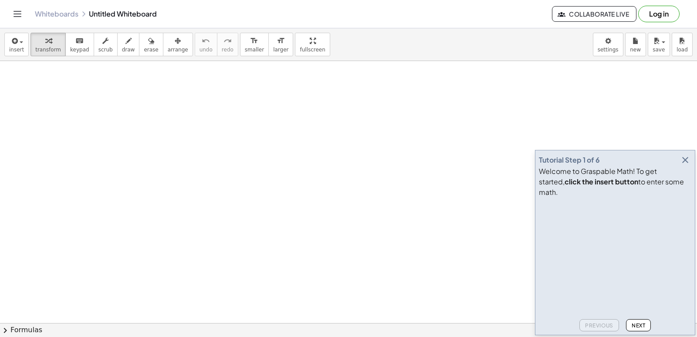
click at [687, 165] on icon "button" at bounding box center [685, 160] width 10 height 10
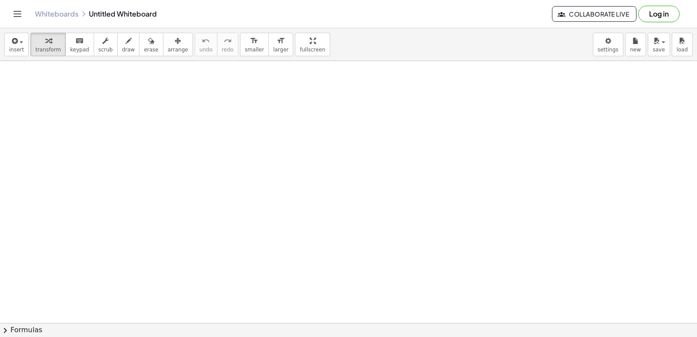
drag, startPoint x: 332, startPoint y: 296, endPoint x: 333, endPoint y: 301, distance: 5.4
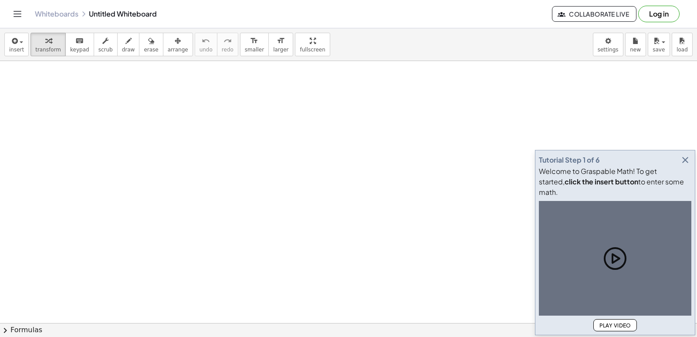
click at [688, 165] on icon "button" at bounding box center [685, 160] width 10 height 10
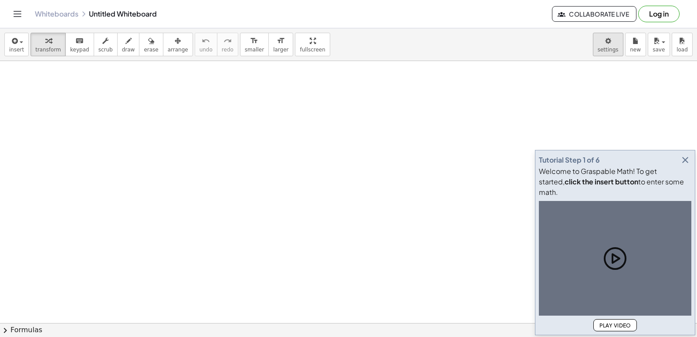
click at [685, 165] on icon "button" at bounding box center [685, 160] width 10 height 10
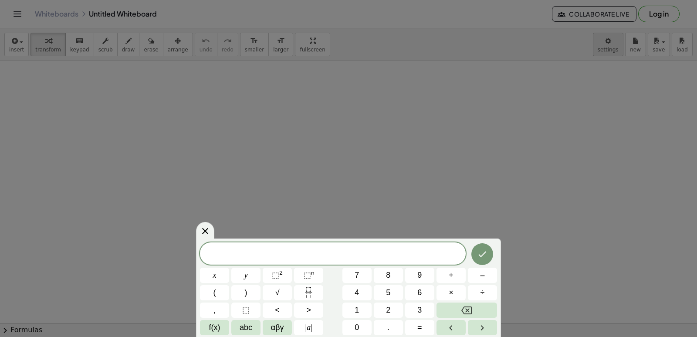
click at [610, 45] on body "Graspable Math Activities Get Started Activity Bank Assigned Work Classes White…" at bounding box center [348, 168] width 697 height 337
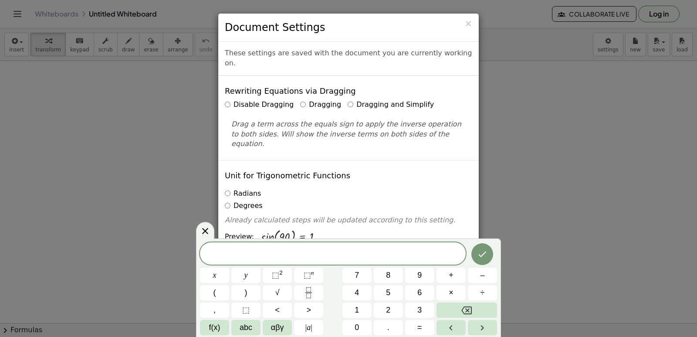
click at [491, 80] on div "× Document Settings These settings are saved with the document you are currentl…" at bounding box center [348, 168] width 697 height 337
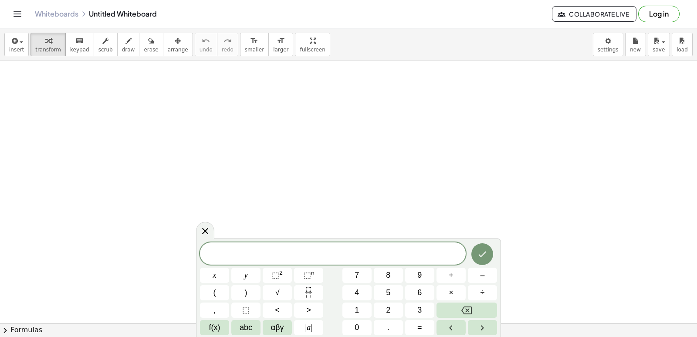
drag, startPoint x: 585, startPoint y: 181, endPoint x: 580, endPoint y: 182, distance: 5.2
